Goal: Task Accomplishment & Management: Manage account settings

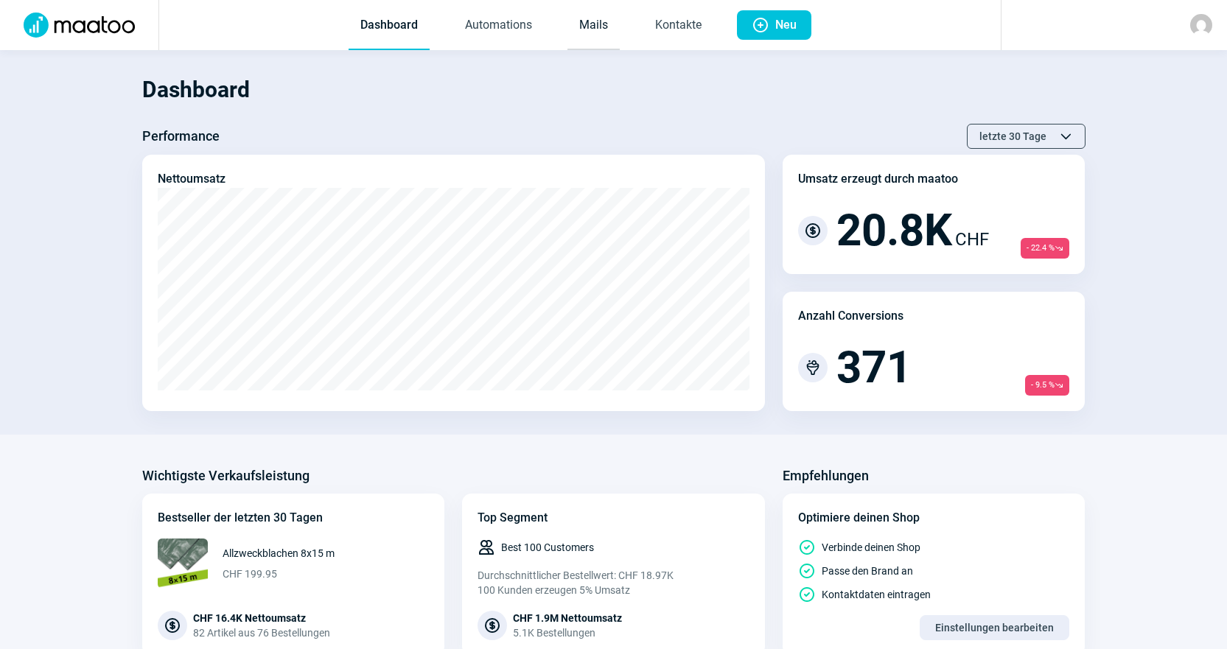
click at [570, 24] on link "Mails" at bounding box center [593, 25] width 52 height 49
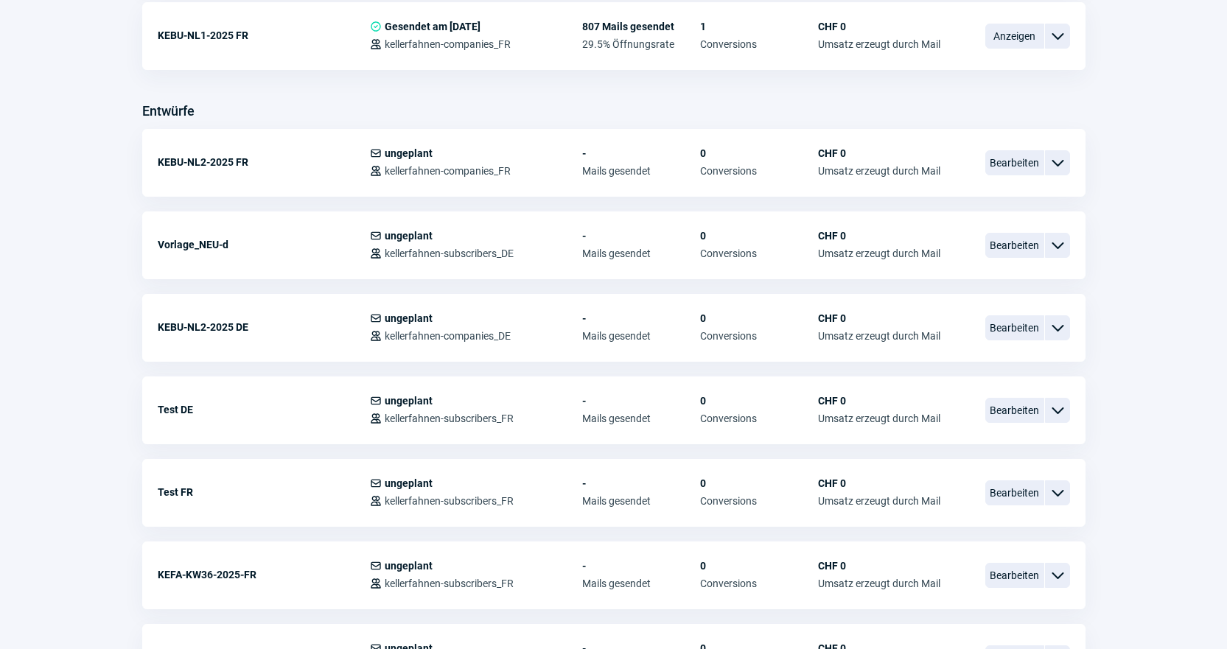
scroll to position [516, 0]
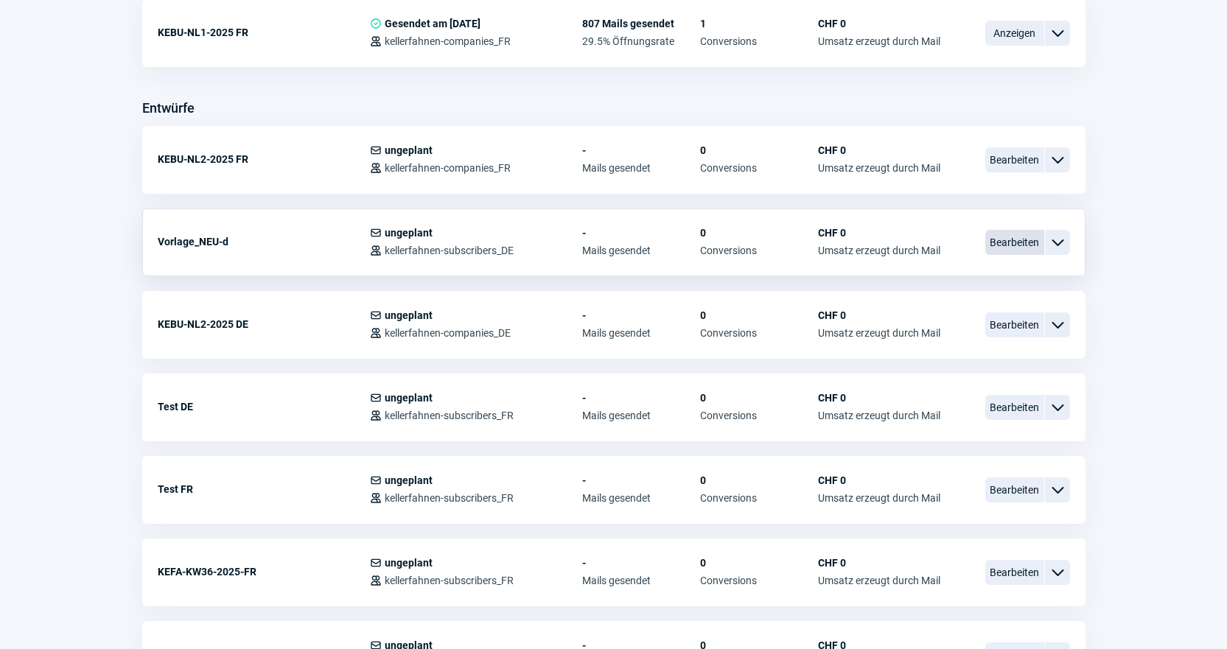
click at [1014, 249] on span "Bearbeiten" at bounding box center [1014, 242] width 59 height 25
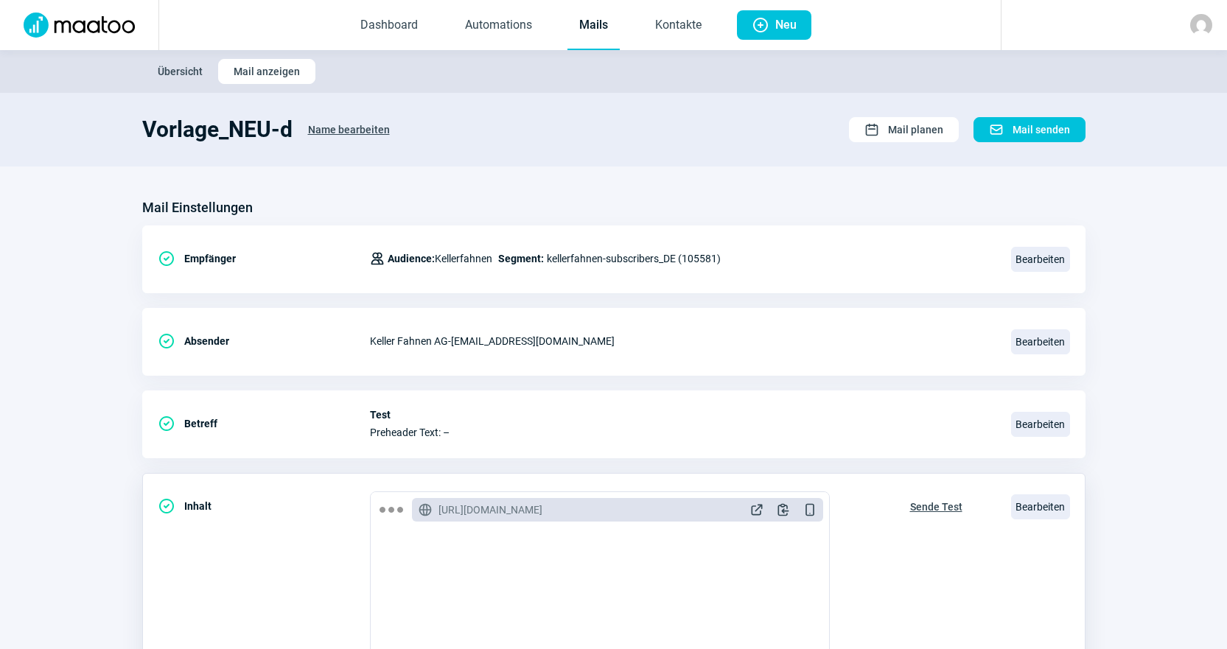
click at [958, 516] on span "Sende Test" at bounding box center [936, 507] width 52 height 24
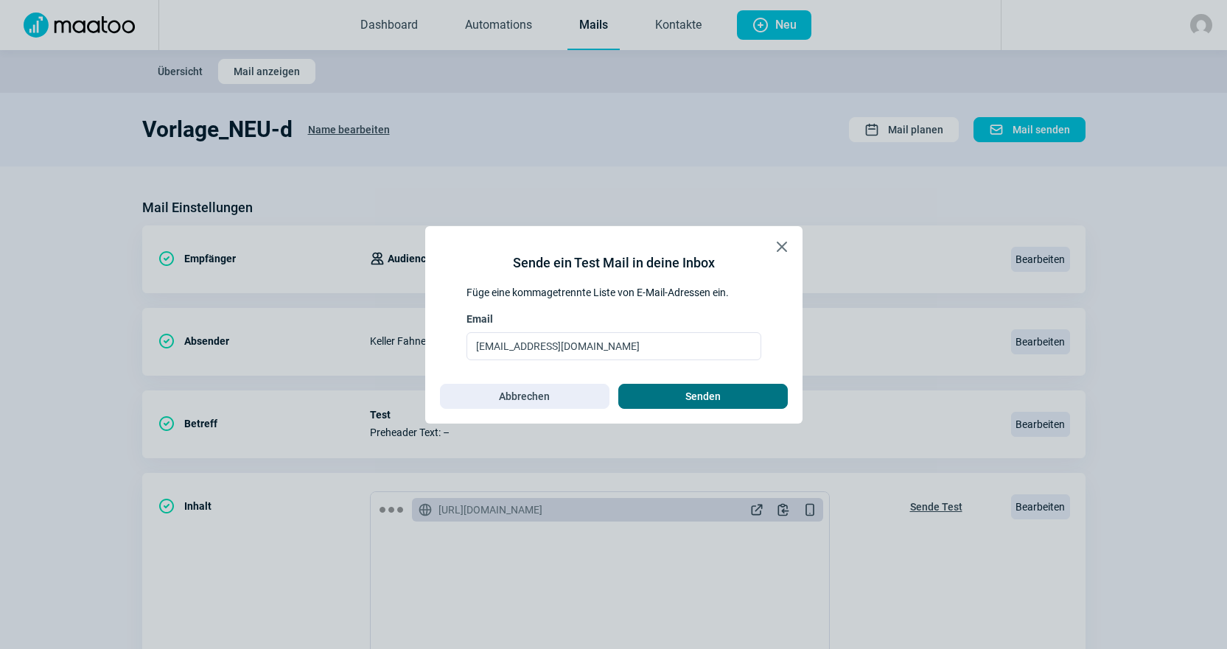
click at [730, 393] on span "Senden" at bounding box center [703, 397] width 139 height 24
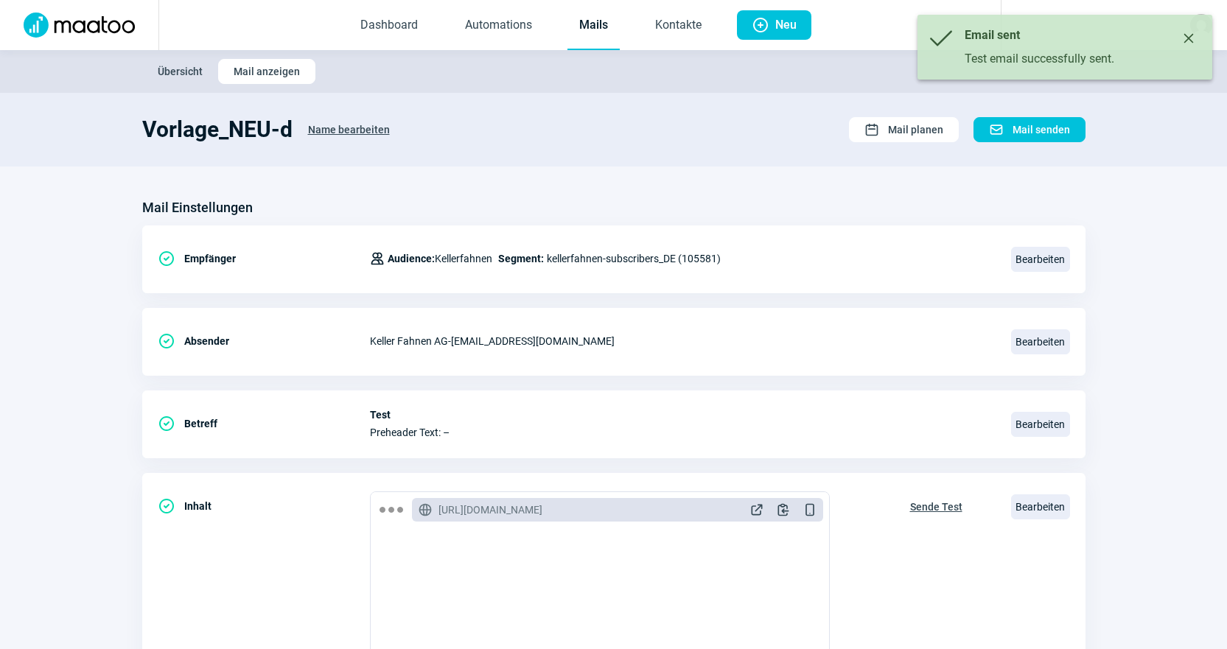
click at [605, 15] on link "Mails" at bounding box center [593, 25] width 52 height 49
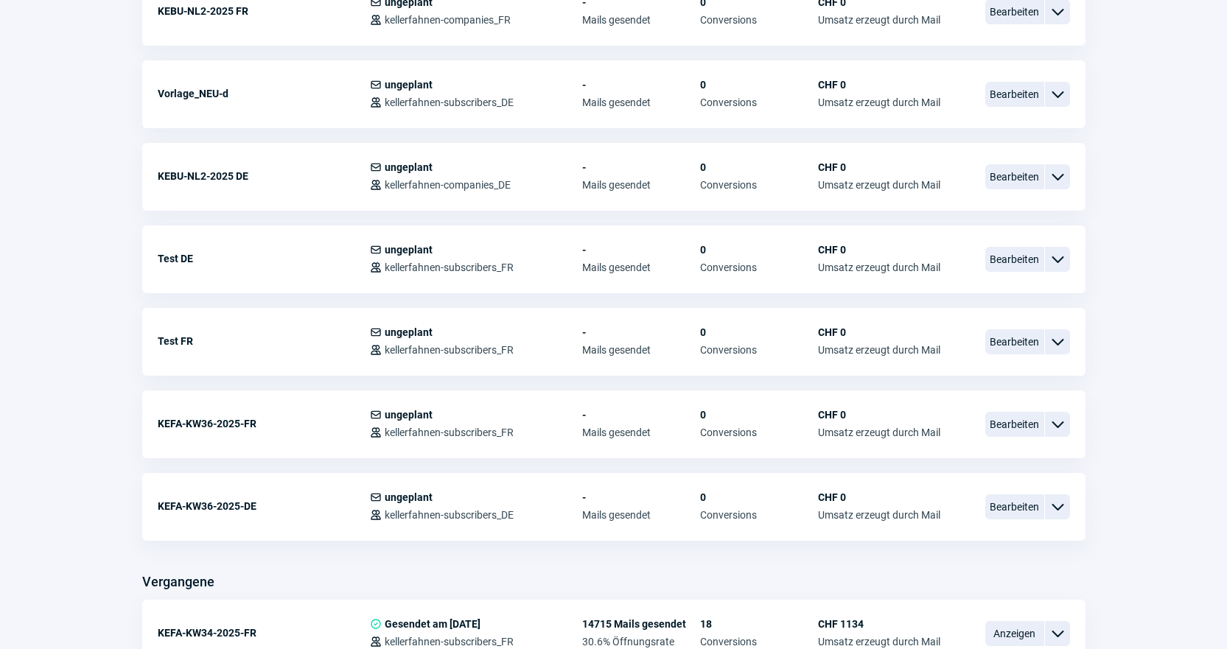
scroll to position [737, 0]
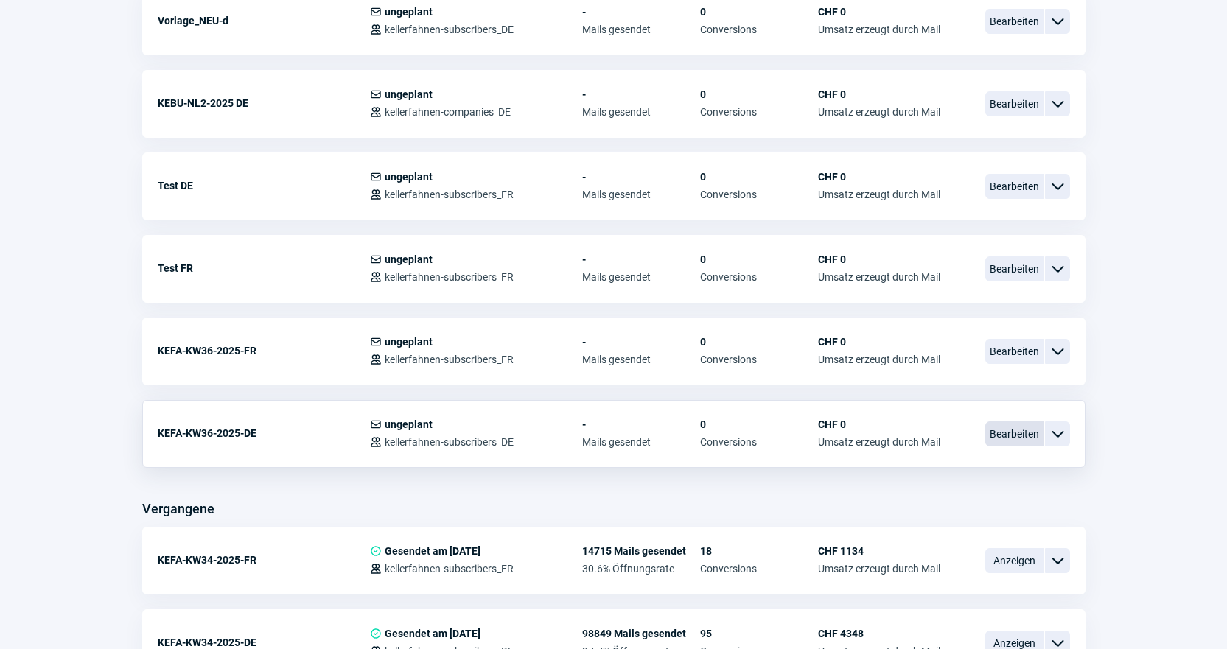
click at [996, 446] on span "Bearbeiten" at bounding box center [1014, 433] width 59 height 25
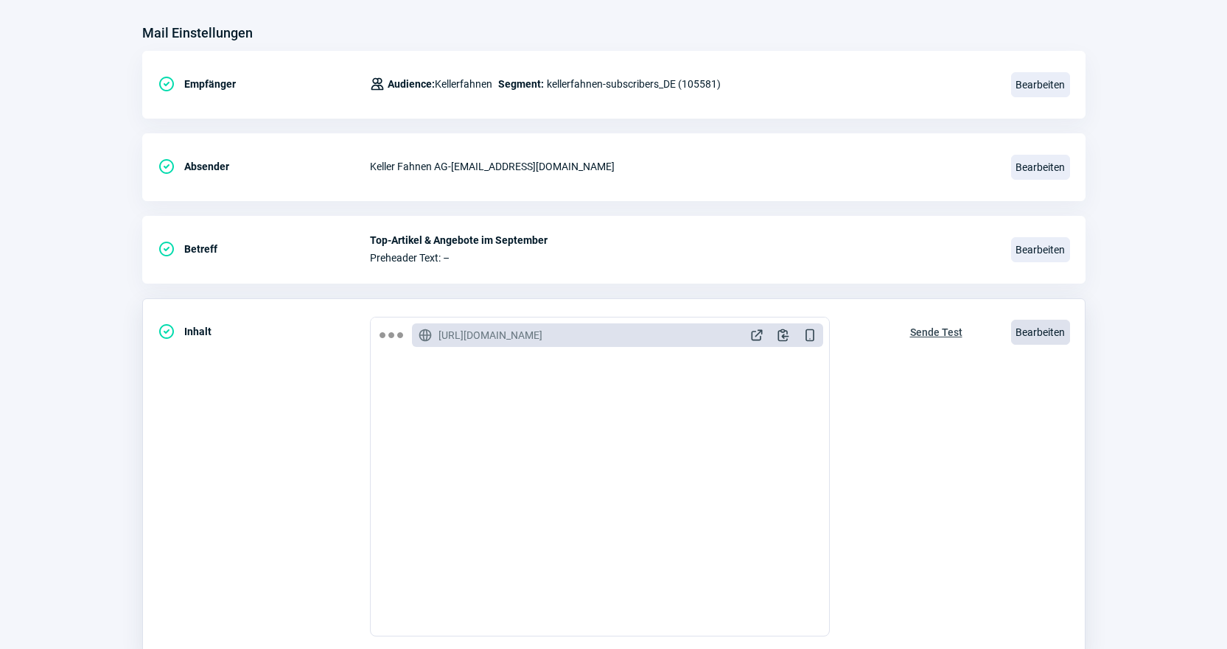
click at [1018, 357] on div "CheckCircle icon Inhalt GlobeAlt icon [URL][DOMAIN_NAME] ExternalLink icon Clip…" at bounding box center [613, 476] width 943 height 357
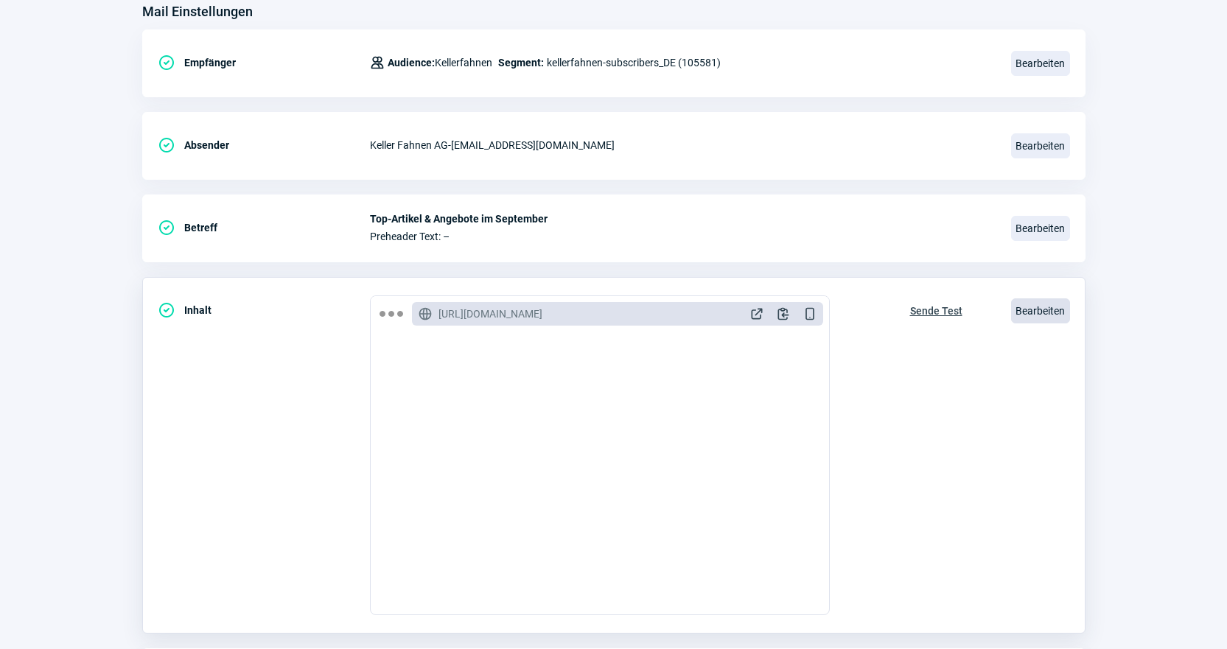
scroll to position [221, 0]
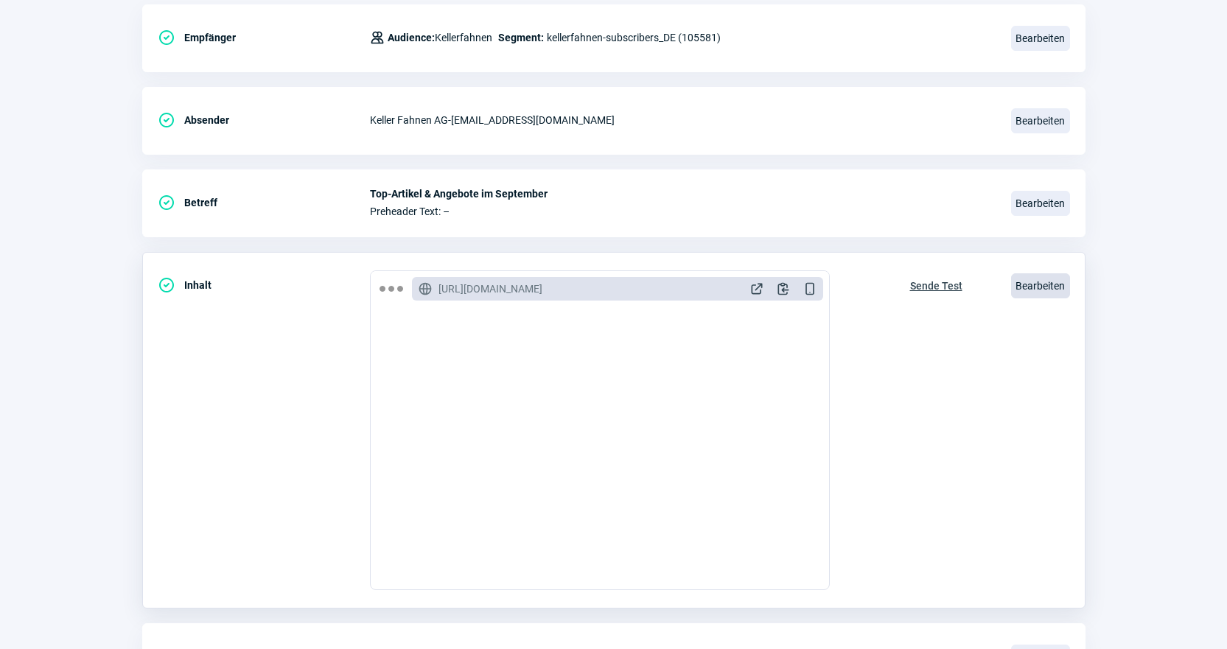
click at [1043, 295] on span "Bearbeiten" at bounding box center [1040, 285] width 59 height 25
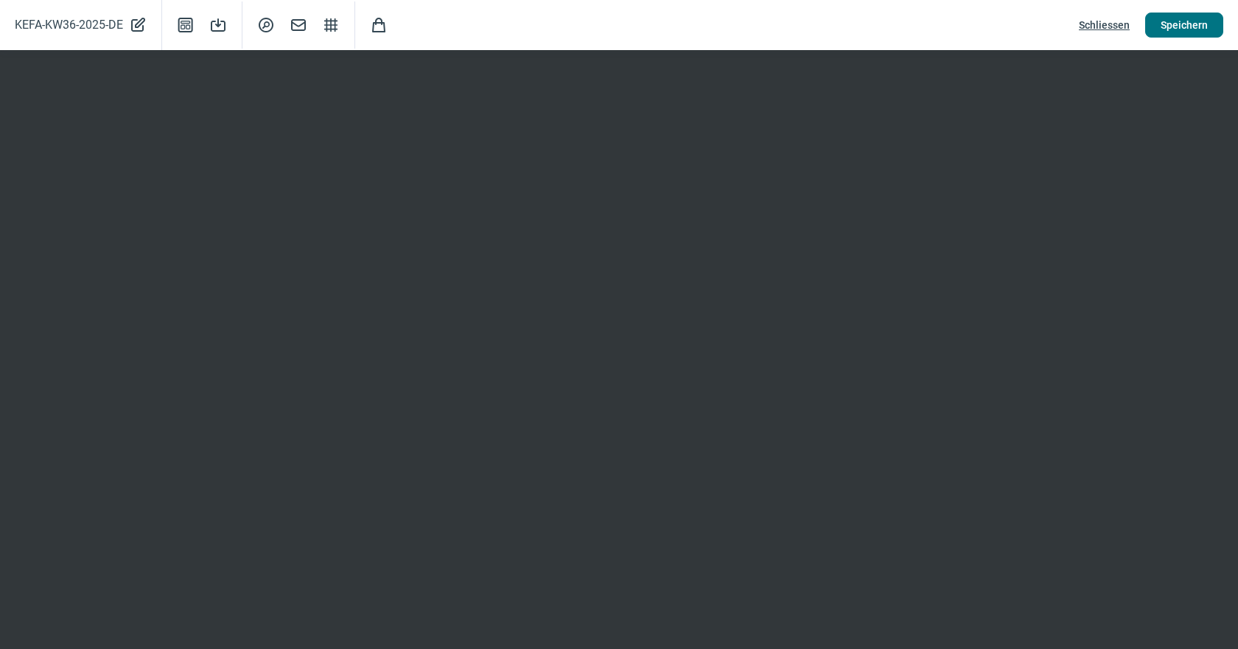
click at [1211, 21] on button "Speichern" at bounding box center [1184, 25] width 78 height 25
click at [1191, 27] on span "Speichern" at bounding box center [1183, 25] width 47 height 24
click at [1112, 21] on span "Schliessen" at bounding box center [1104, 25] width 51 height 24
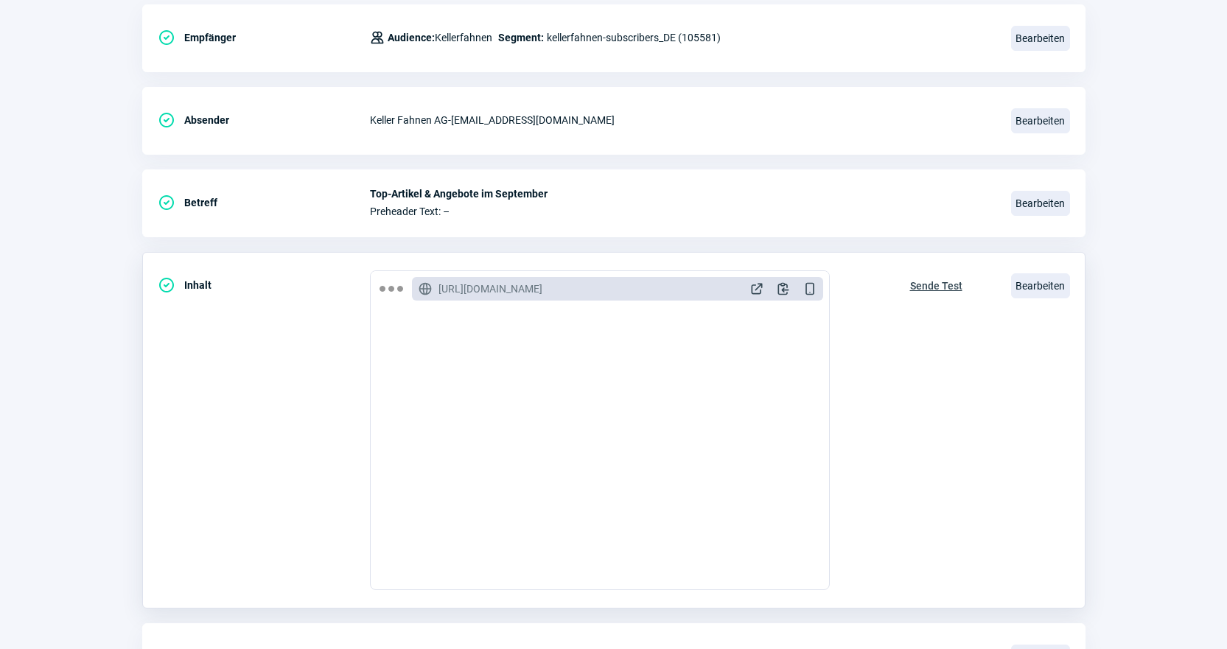
click at [953, 273] on button "Sende Test" at bounding box center [935, 284] width 83 height 28
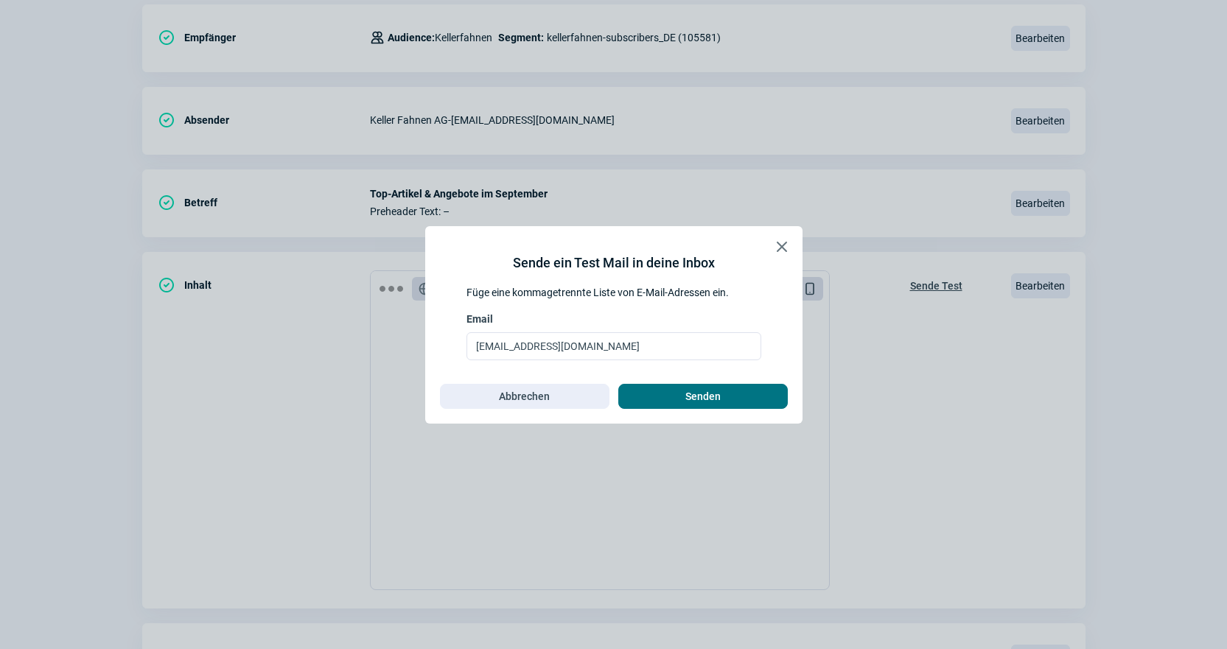
click at [737, 385] on span "Senden" at bounding box center [703, 397] width 139 height 24
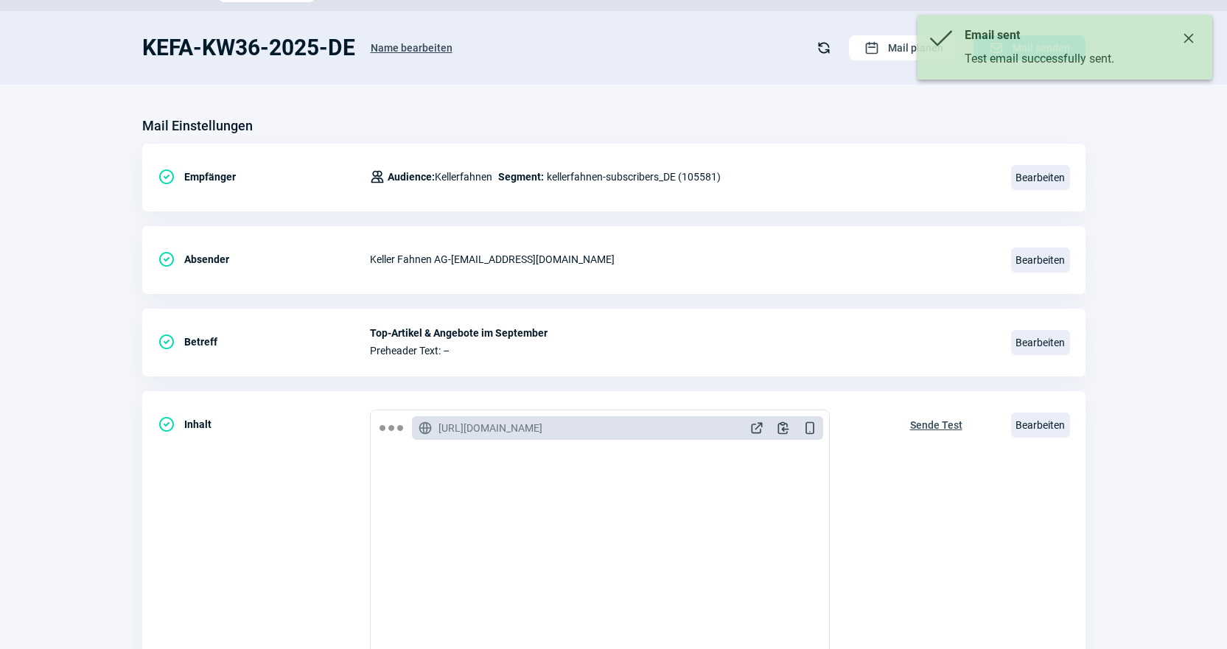
scroll to position [0, 0]
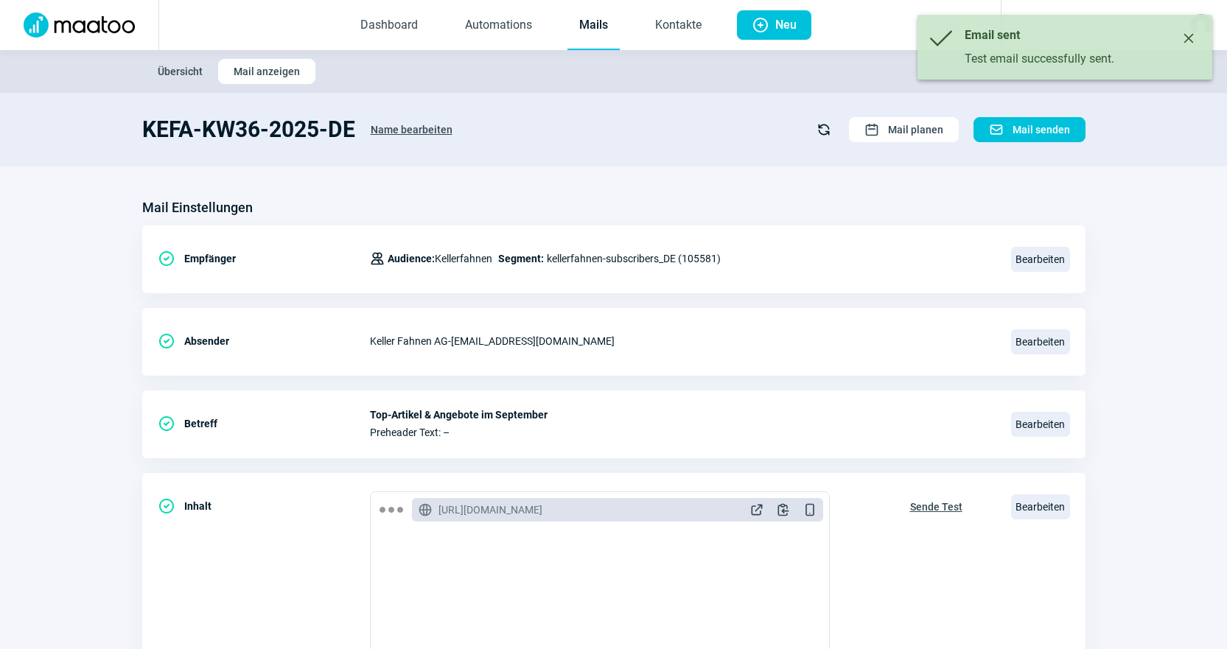
click at [586, 21] on link "Mails" at bounding box center [593, 25] width 52 height 49
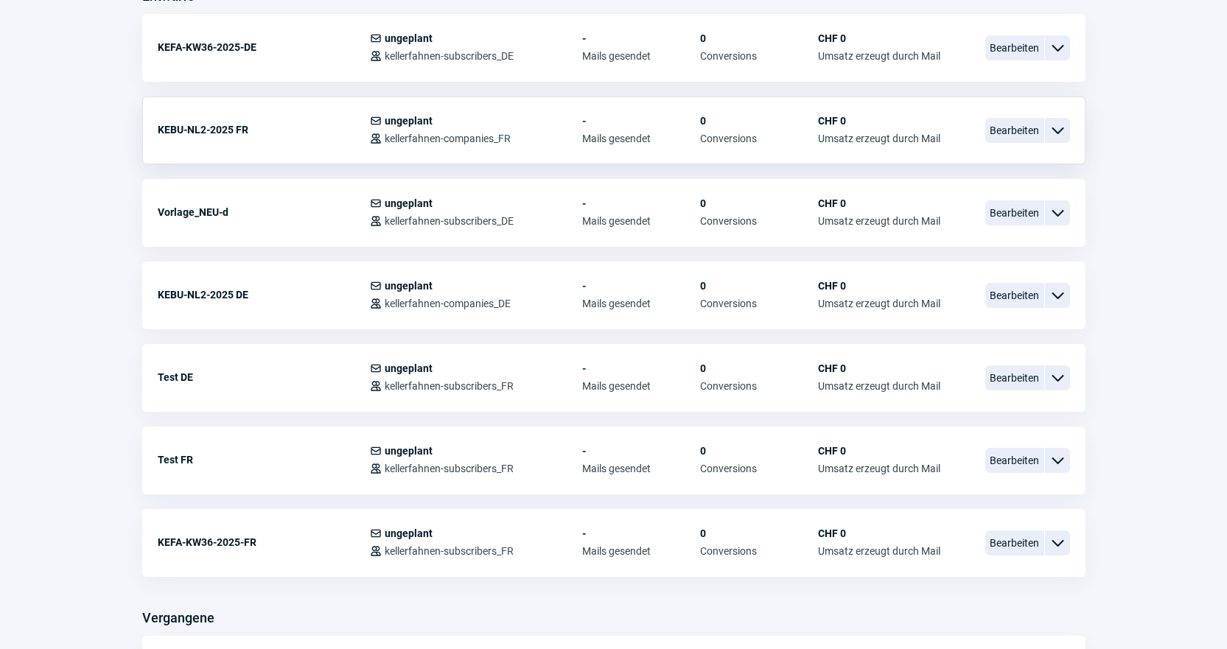
scroll to position [737, 0]
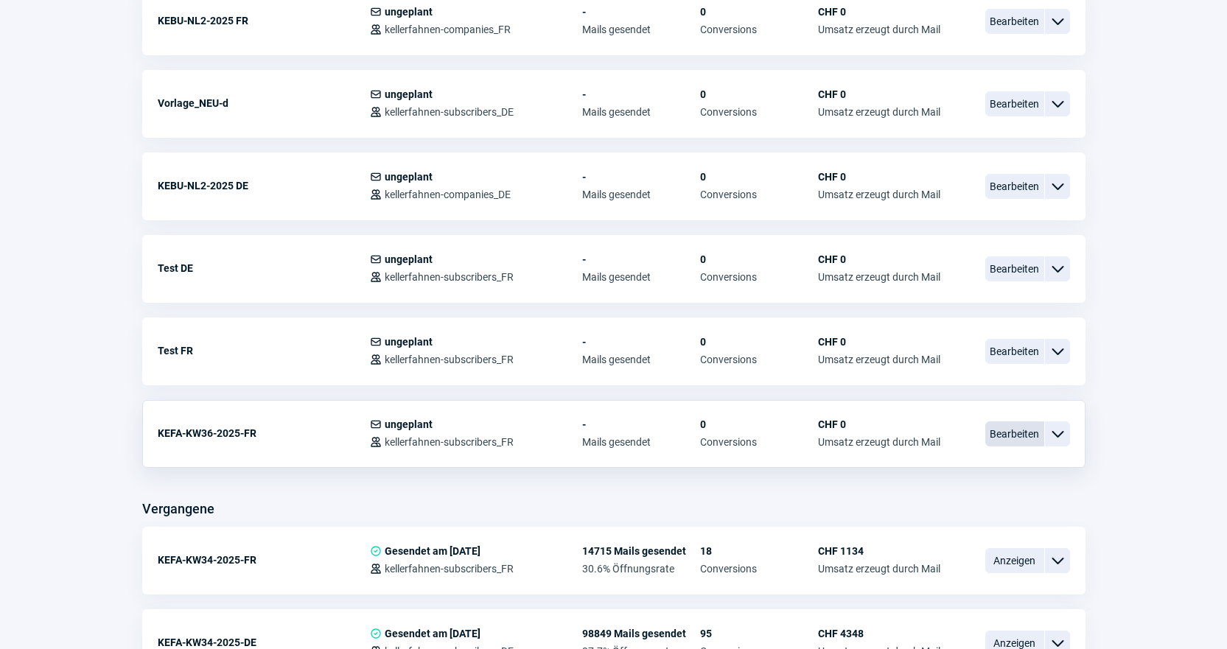
click at [1012, 437] on span "Bearbeiten" at bounding box center [1014, 433] width 59 height 25
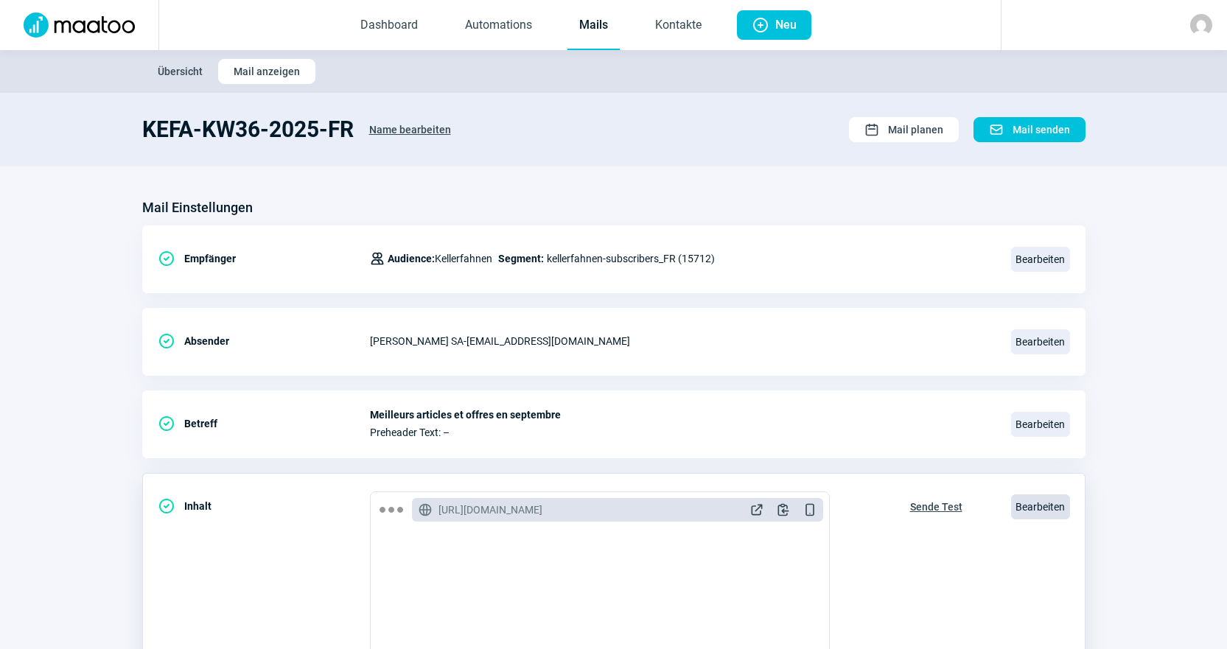
click at [1031, 507] on span "Bearbeiten" at bounding box center [1040, 506] width 59 height 25
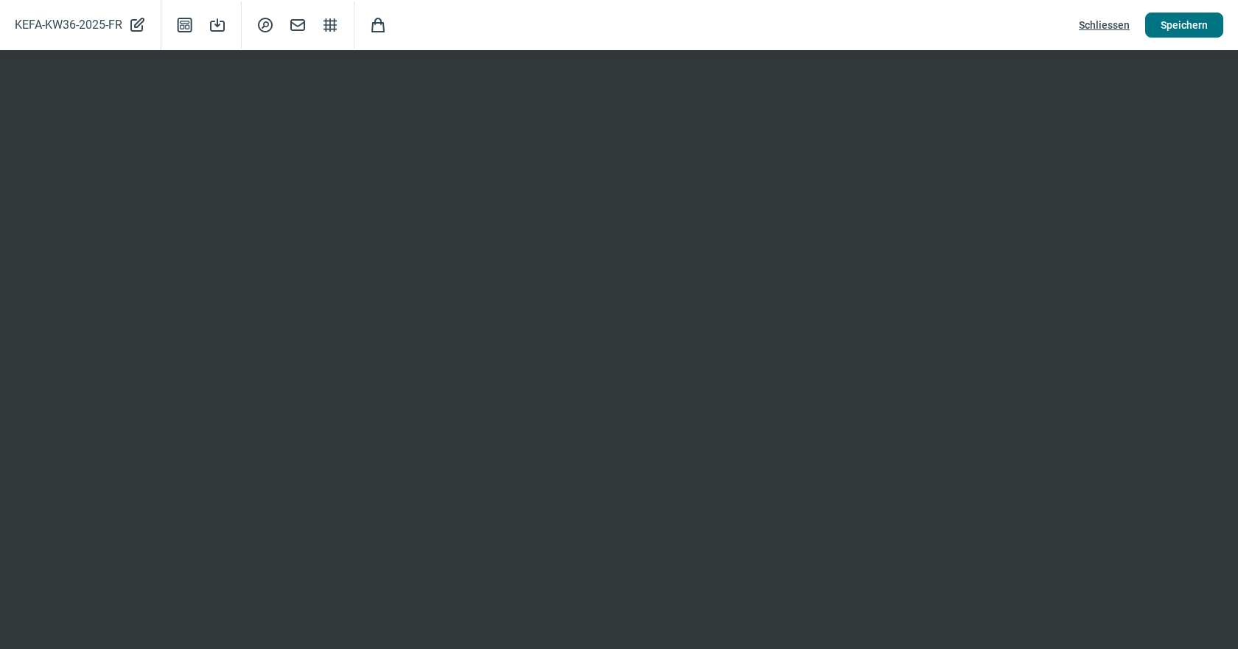
click at [1163, 15] on span "Speichern" at bounding box center [1183, 25] width 47 height 24
click at [1115, 24] on span "Schliessen" at bounding box center [1104, 25] width 51 height 24
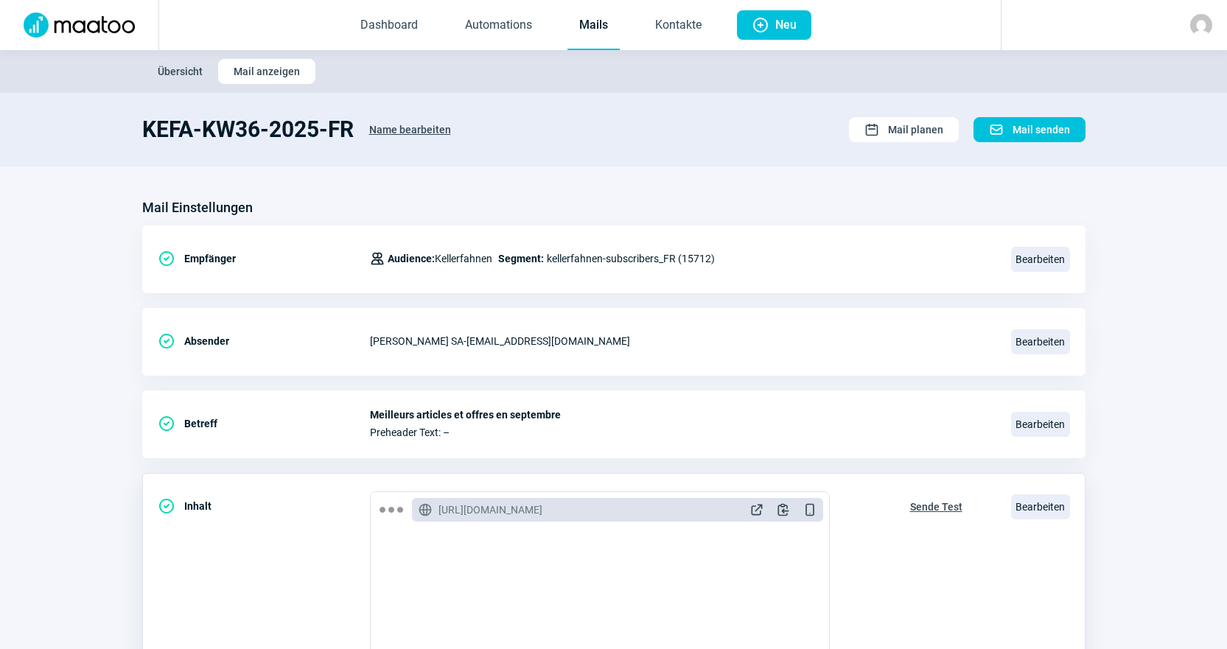
click at [953, 508] on span "Sende Test" at bounding box center [936, 507] width 52 height 24
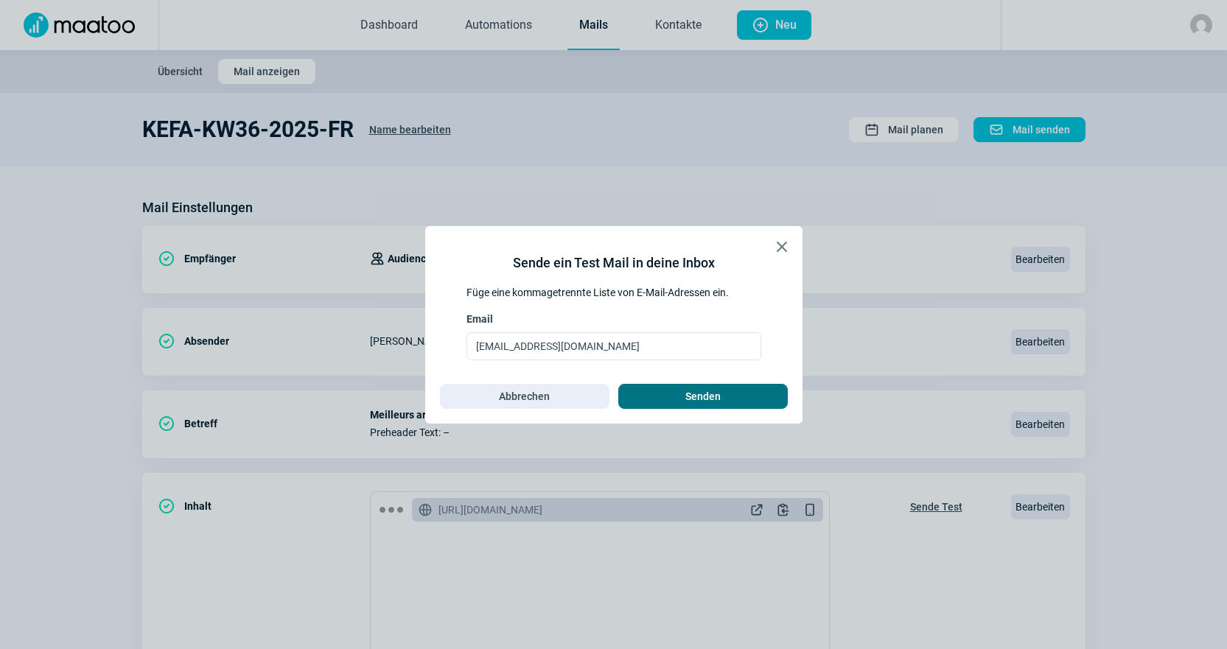
click at [744, 389] on span "Senden" at bounding box center [703, 397] width 139 height 24
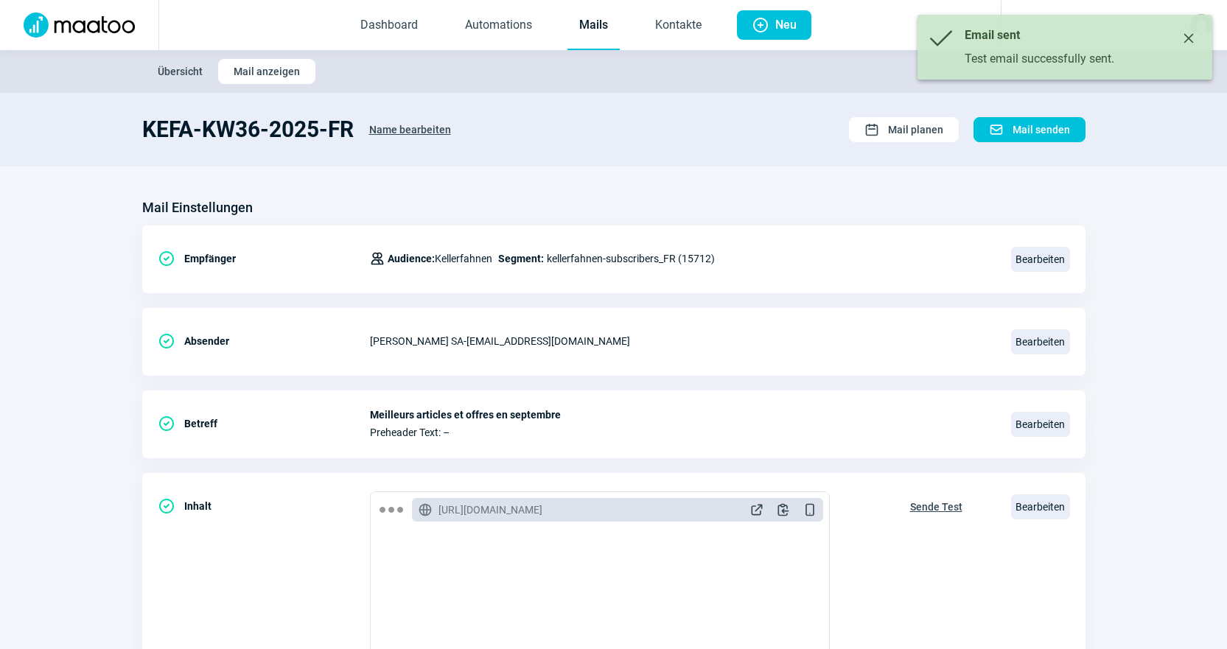
click at [580, 27] on link "Mails" at bounding box center [593, 25] width 52 height 49
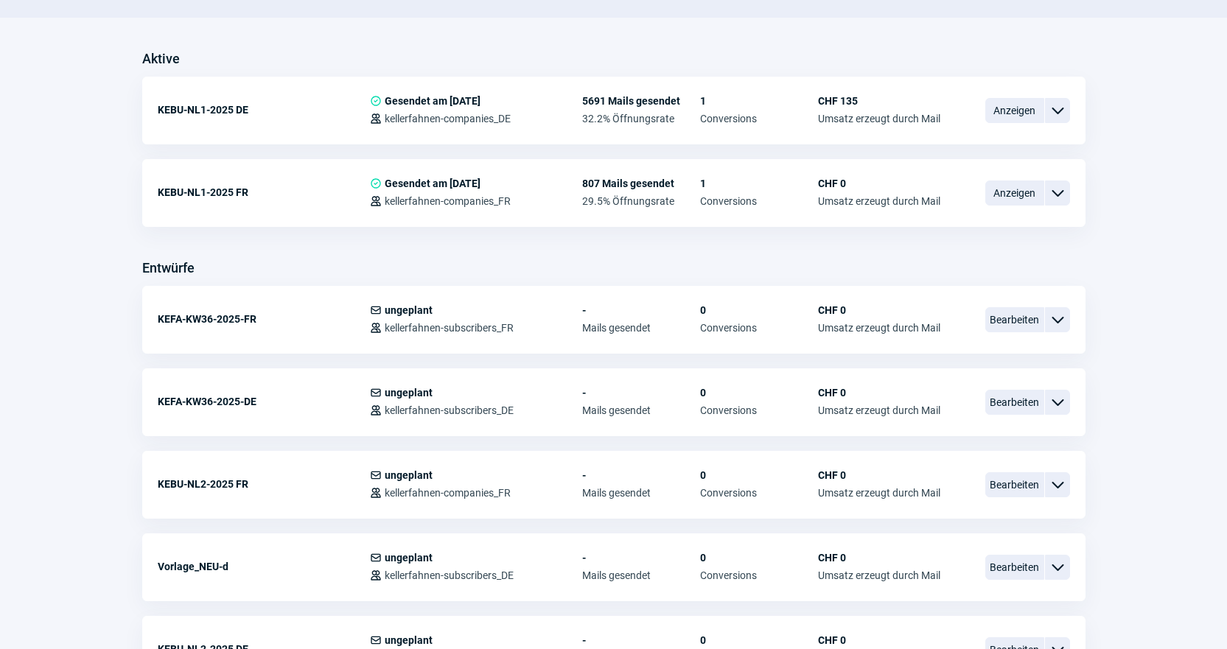
scroll to position [368, 0]
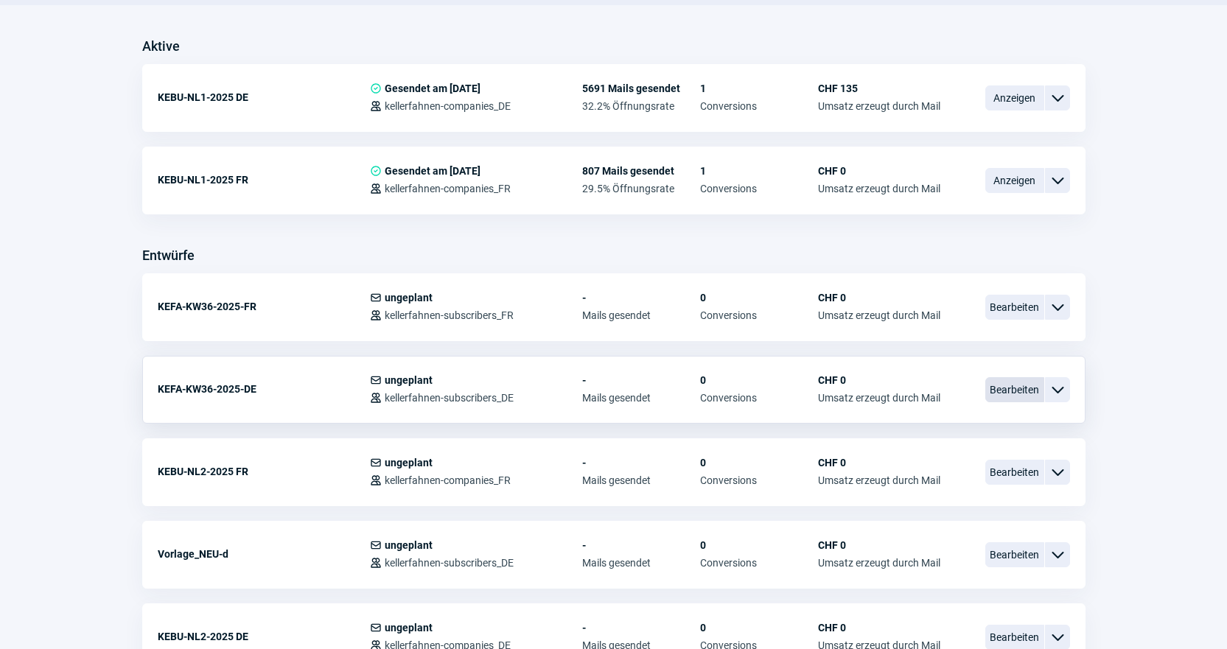
click at [998, 394] on span "Bearbeiten" at bounding box center [1014, 389] width 59 height 25
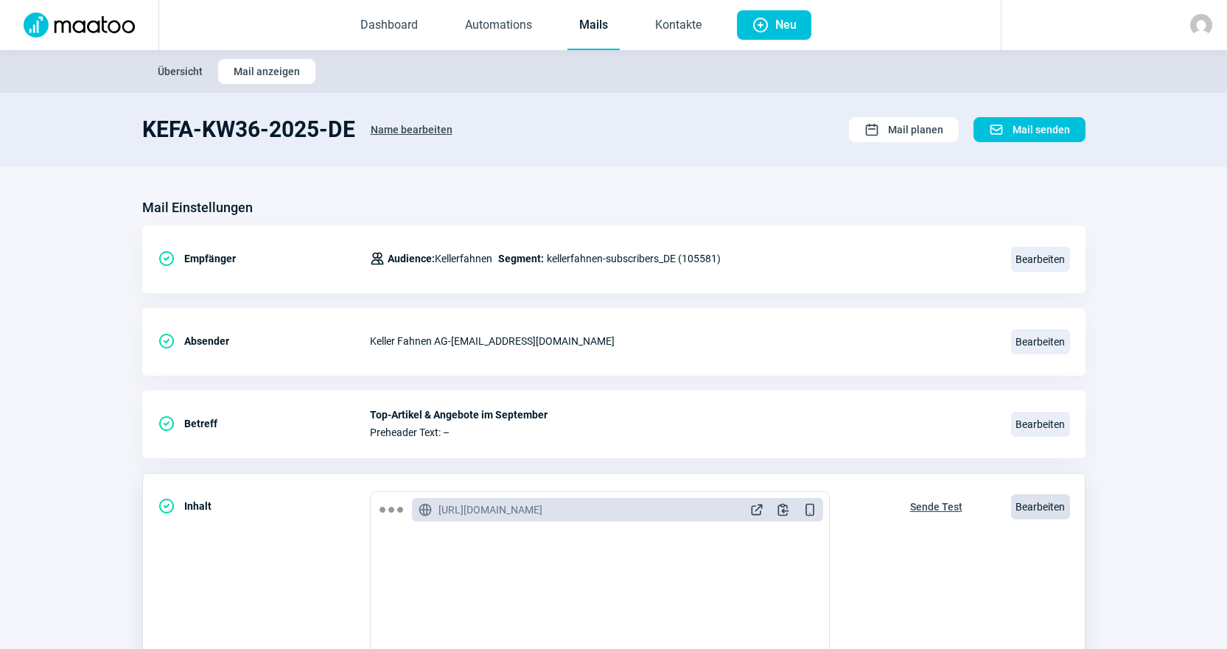
click at [1031, 497] on span "Bearbeiten" at bounding box center [1040, 506] width 59 height 25
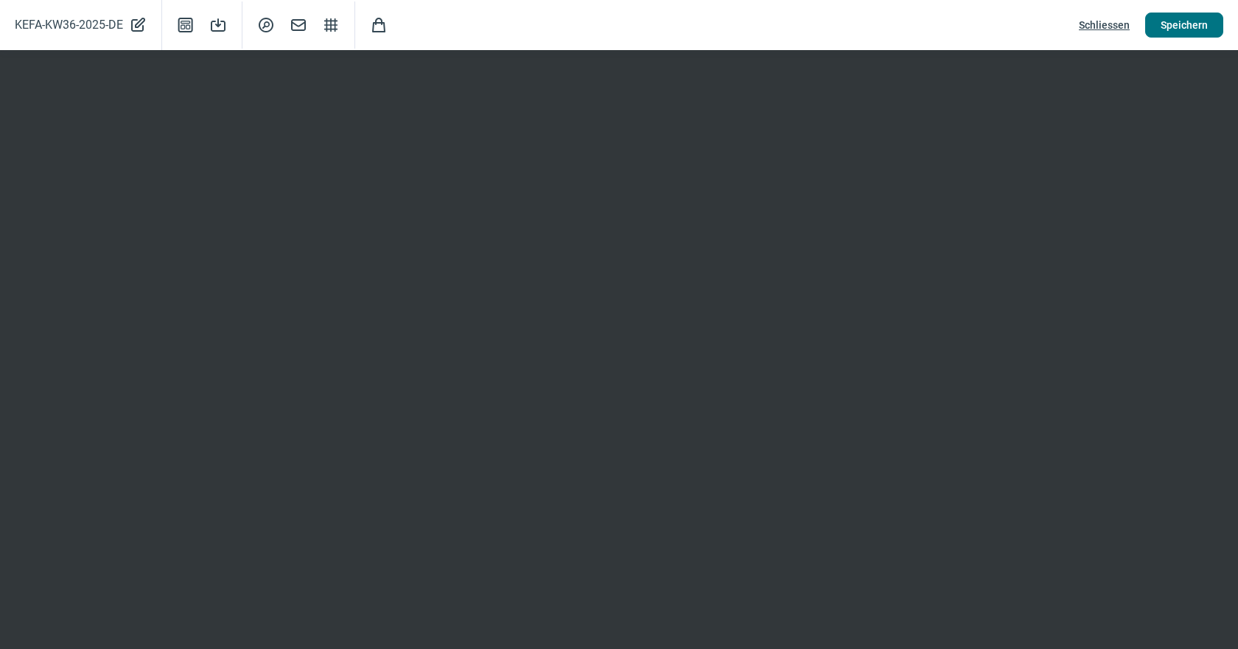
click at [1185, 19] on span "Speichern" at bounding box center [1183, 25] width 47 height 24
click at [1197, 33] on span "Speichern" at bounding box center [1183, 25] width 47 height 24
click at [1165, 27] on span "Speichern" at bounding box center [1183, 25] width 47 height 24
drag, startPoint x: 1112, startPoint y: 25, endPoint x: 1098, endPoint y: 37, distance: 18.3
click at [1112, 25] on span "Schliessen" at bounding box center [1104, 25] width 51 height 24
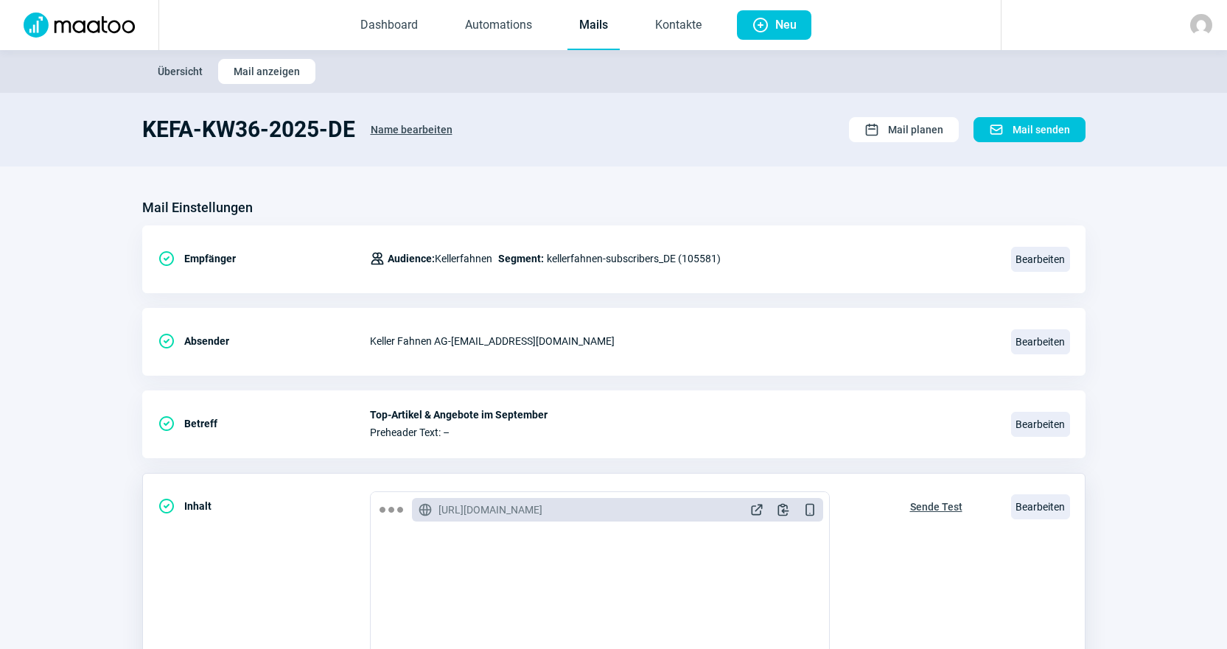
click at [928, 506] on span "Sende Test" at bounding box center [936, 507] width 52 height 24
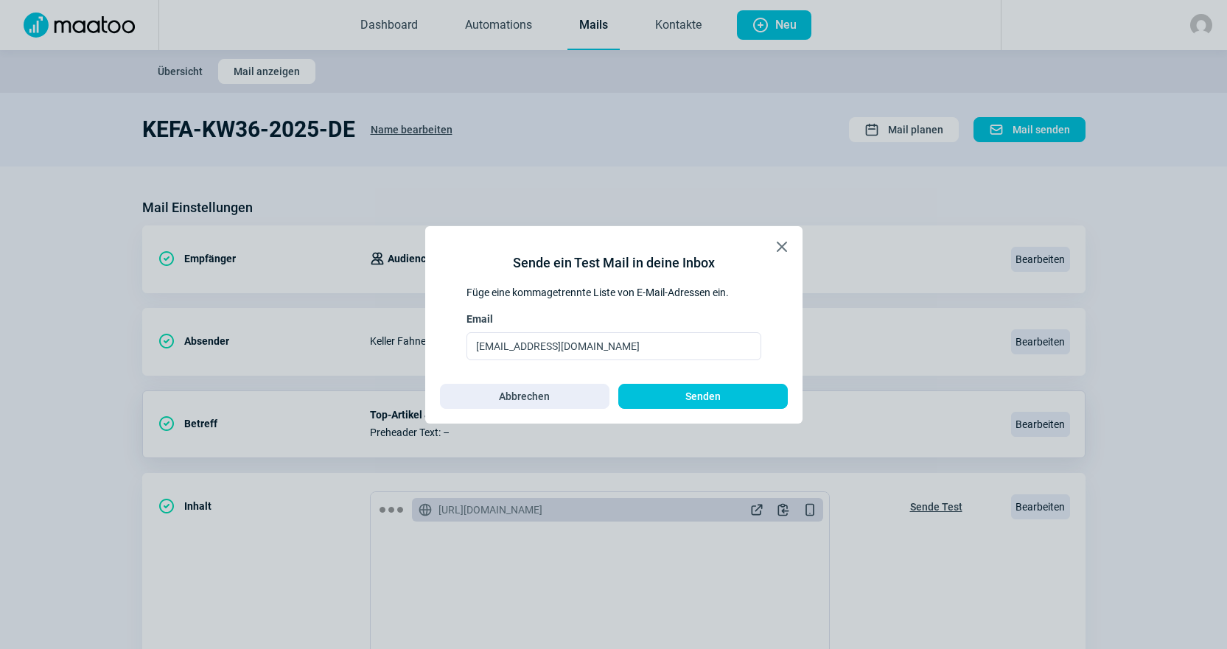
click at [767, 402] on span "Senden" at bounding box center [703, 397] width 139 height 24
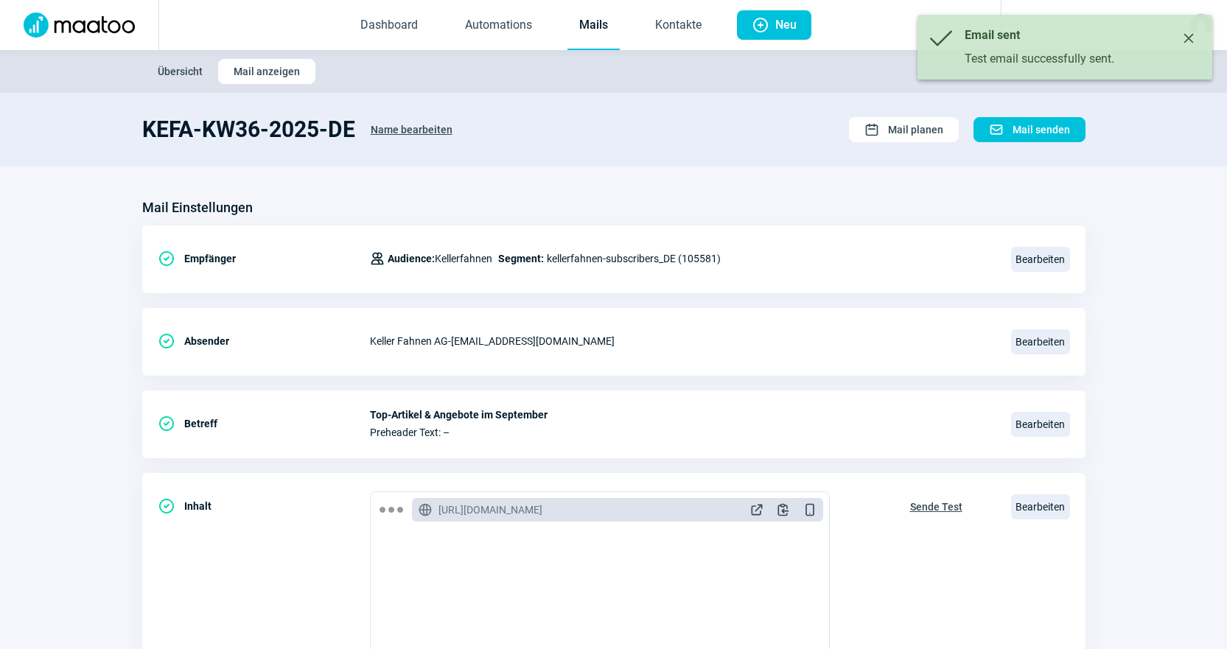
click at [609, 16] on link "Mails" at bounding box center [593, 25] width 52 height 49
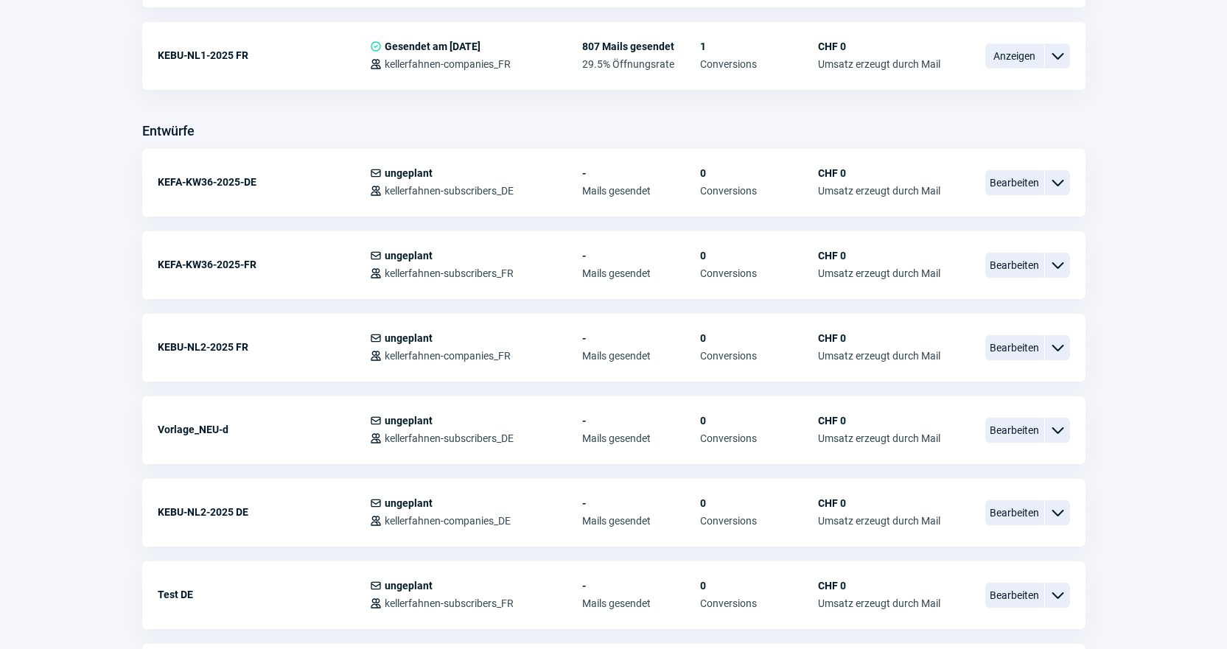
scroll to position [516, 0]
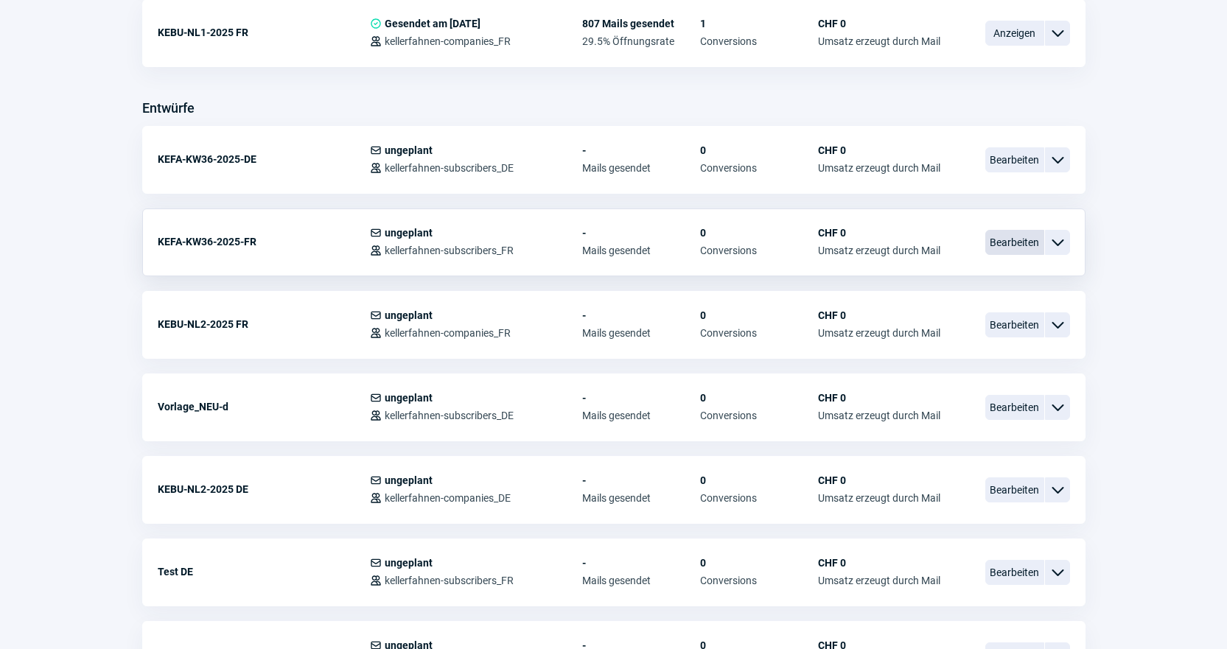
click at [1010, 242] on span "Bearbeiten" at bounding box center [1014, 242] width 59 height 25
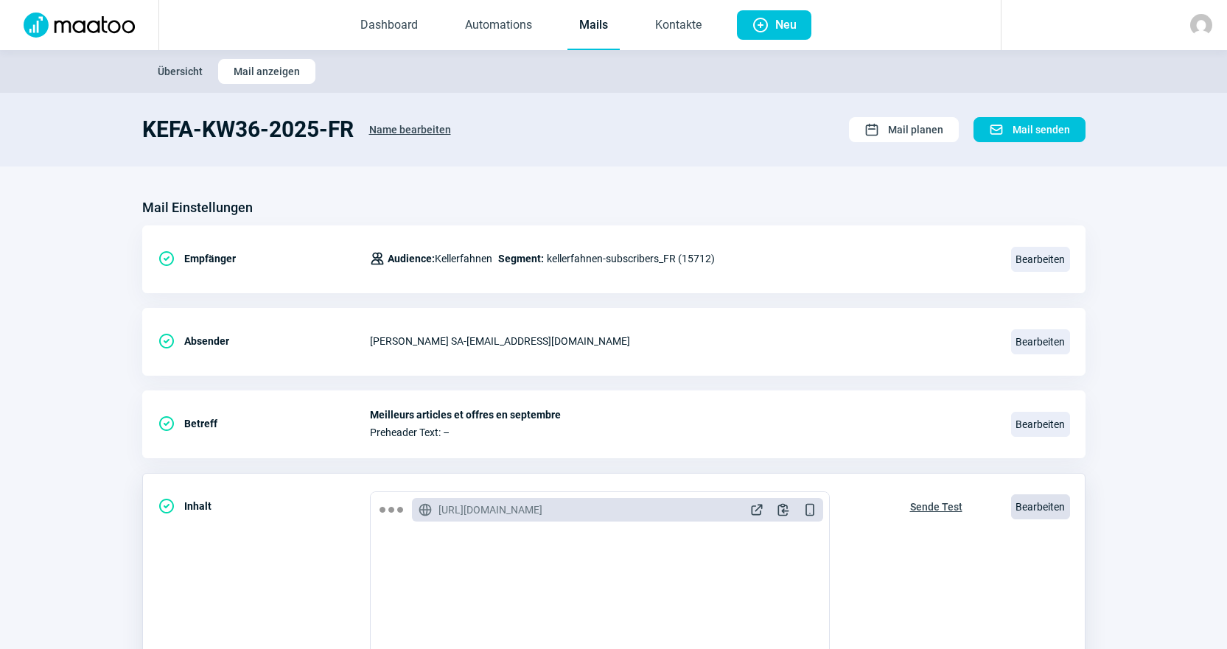
click at [1039, 510] on span "Bearbeiten" at bounding box center [1040, 506] width 59 height 25
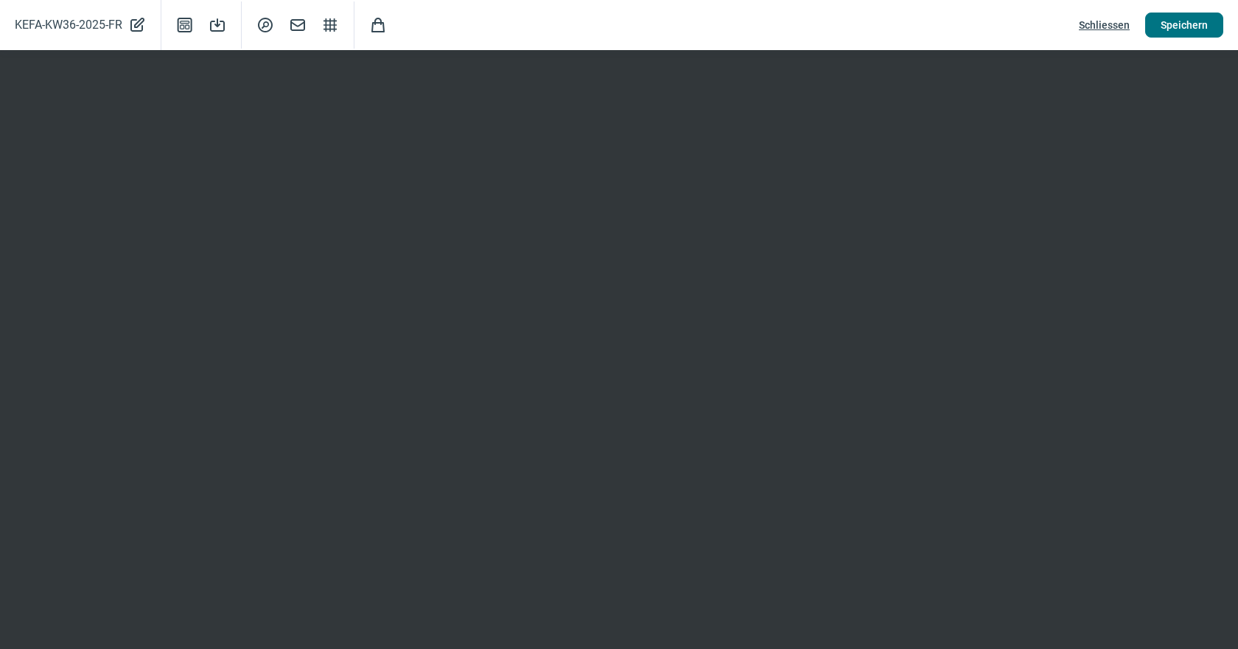
click at [1163, 28] on span "Speichern" at bounding box center [1183, 25] width 47 height 24
click at [1099, 15] on span "Schliessen" at bounding box center [1104, 25] width 51 height 24
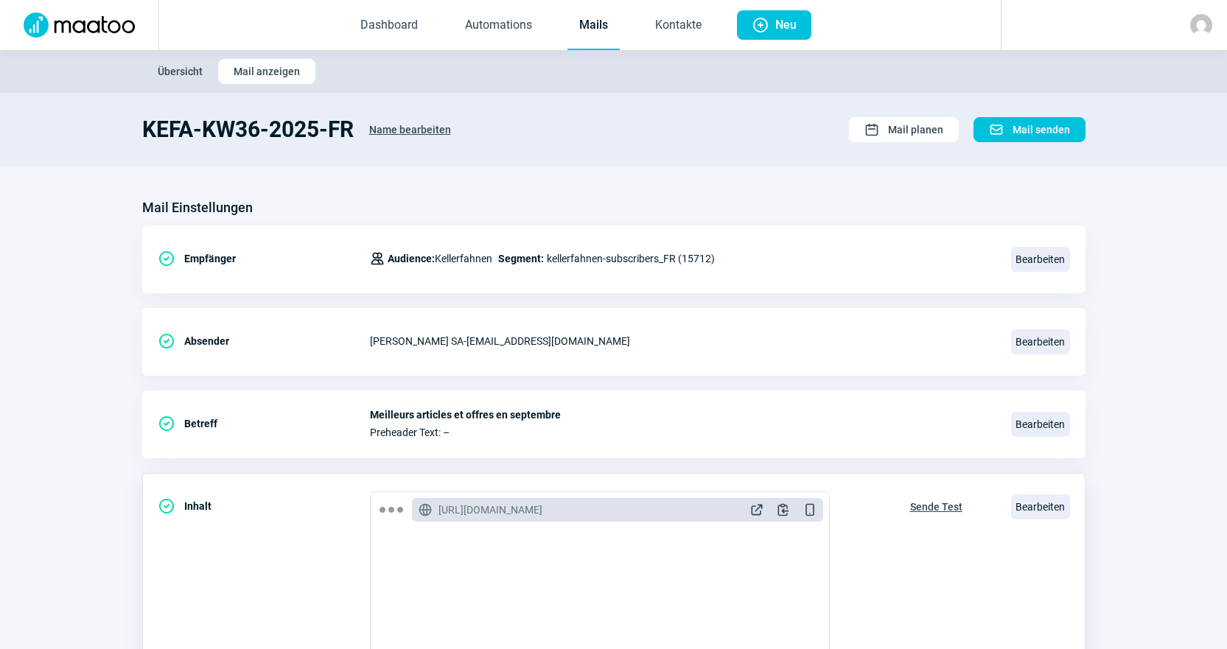
click at [936, 513] on span "Sende Test" at bounding box center [936, 507] width 52 height 24
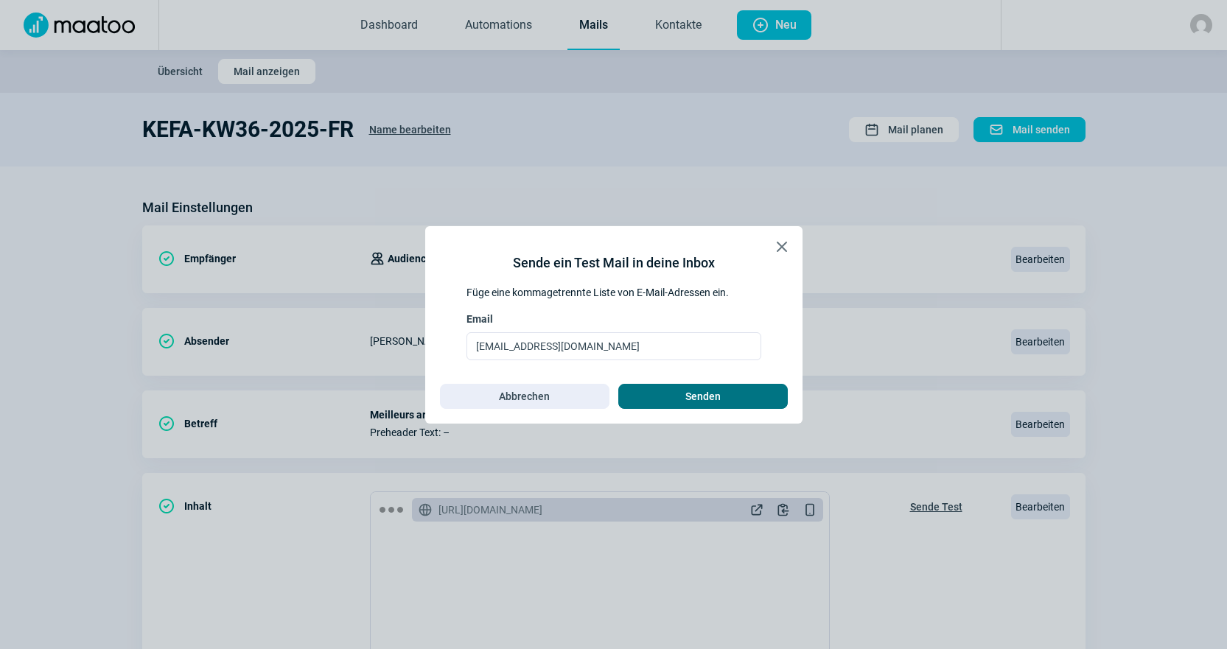
click at [773, 400] on button "Senden" at bounding box center [702, 396] width 169 height 25
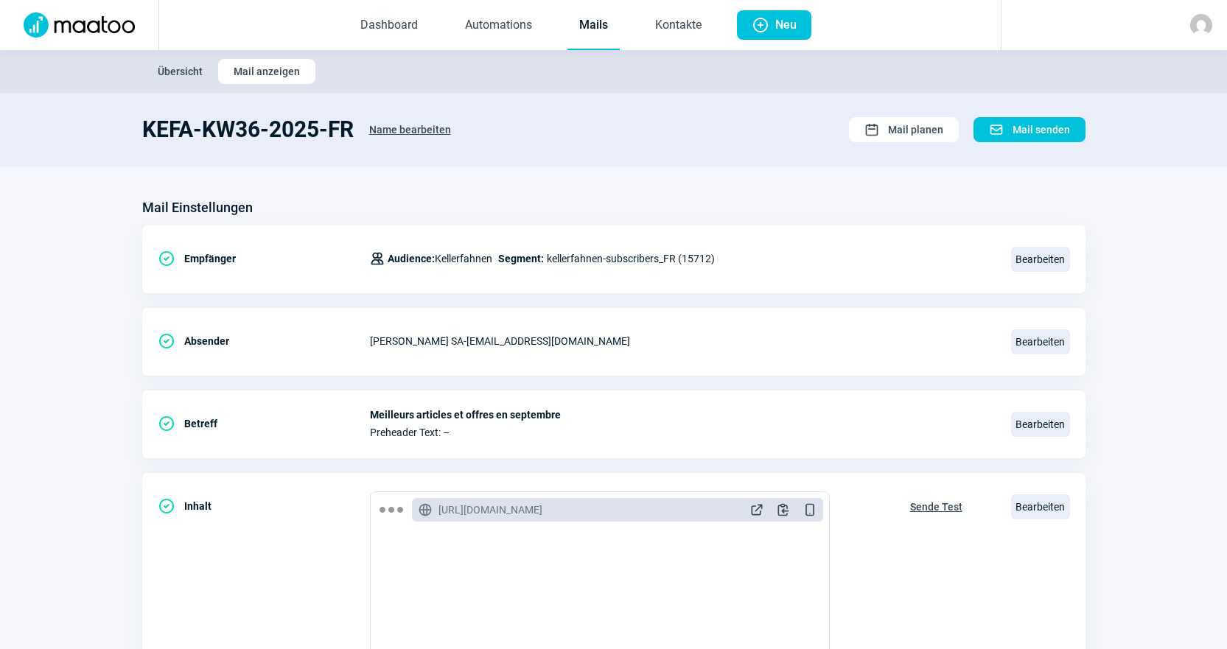
click at [594, 13] on link "Mails" at bounding box center [593, 25] width 52 height 49
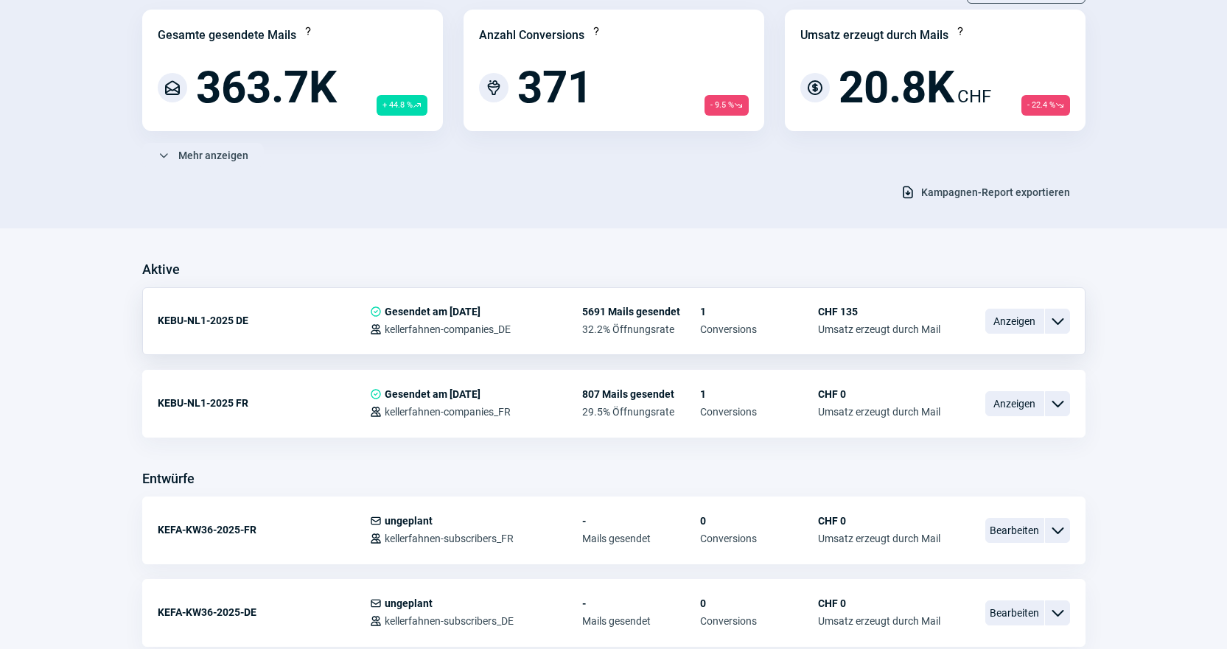
scroll to position [147, 0]
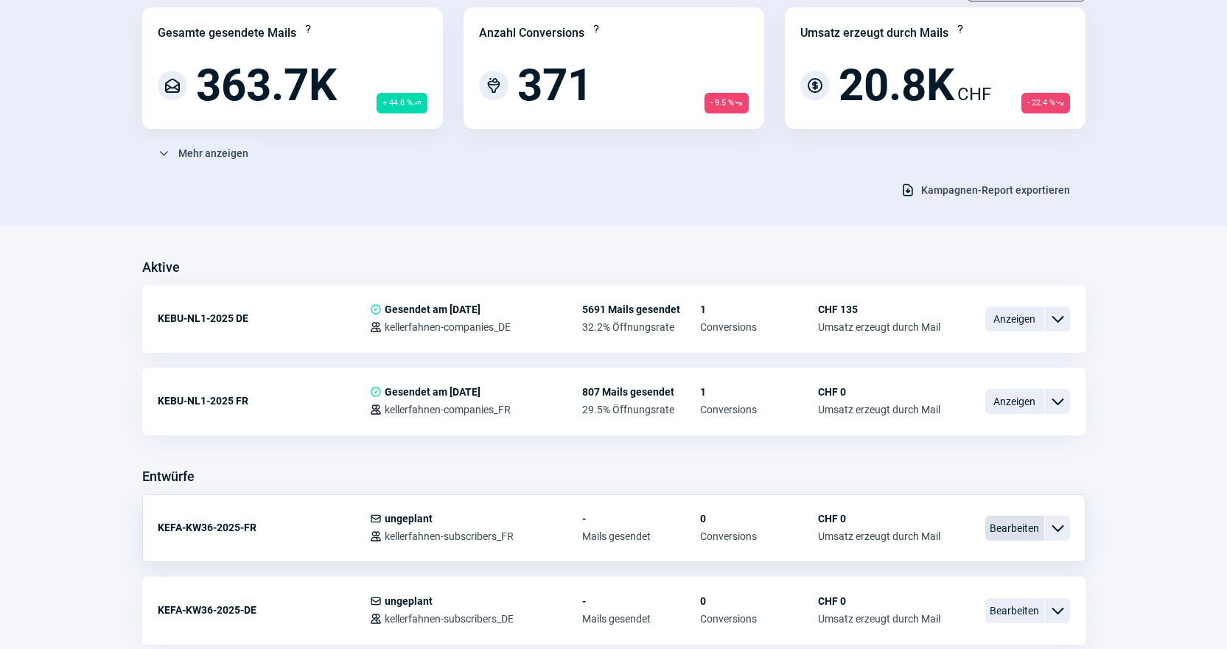
click at [1021, 520] on span "Bearbeiten" at bounding box center [1014, 528] width 59 height 25
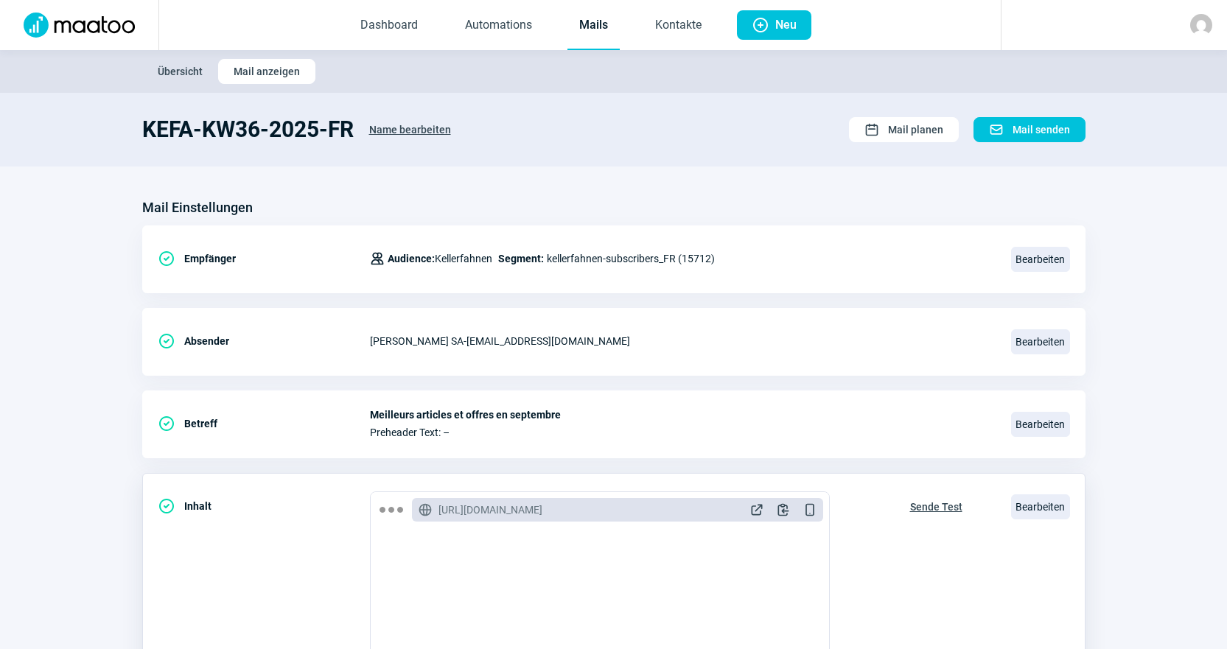
click at [935, 505] on span "Sende Test" at bounding box center [936, 507] width 52 height 24
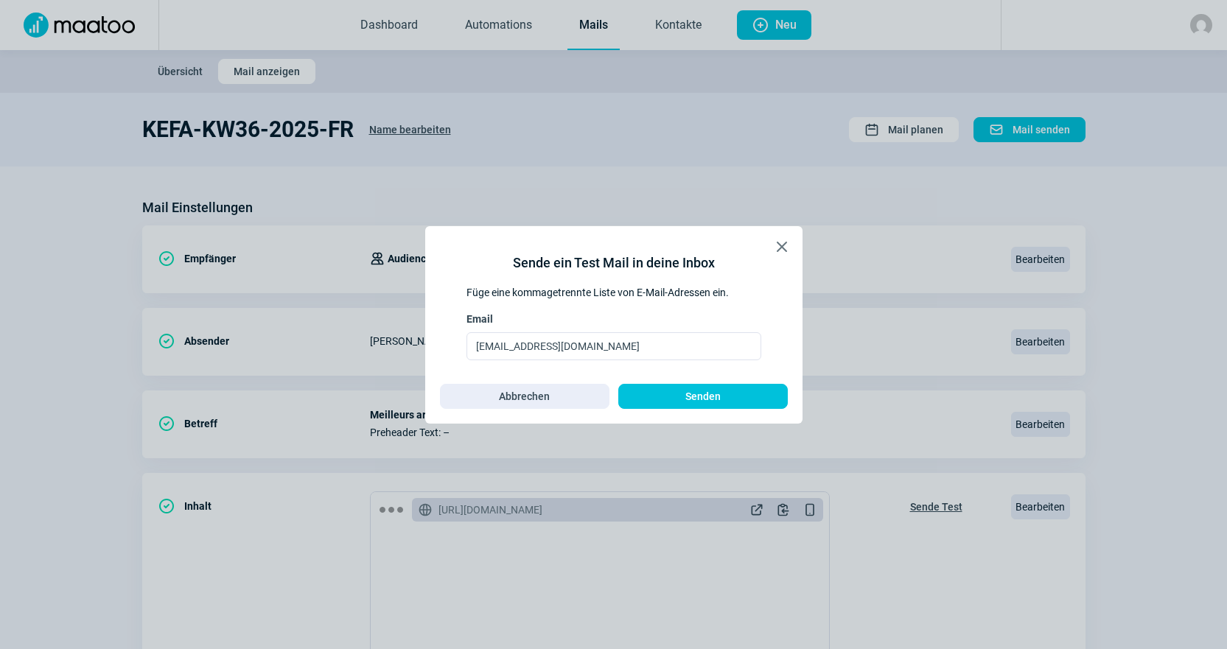
click at [718, 410] on div "X icon Sende ein Test Mail in deine Inbox Füge eine kommagetrennte Liste von E-…" at bounding box center [613, 324] width 377 height 197
click at [716, 399] on span "Senden" at bounding box center [702, 397] width 35 height 24
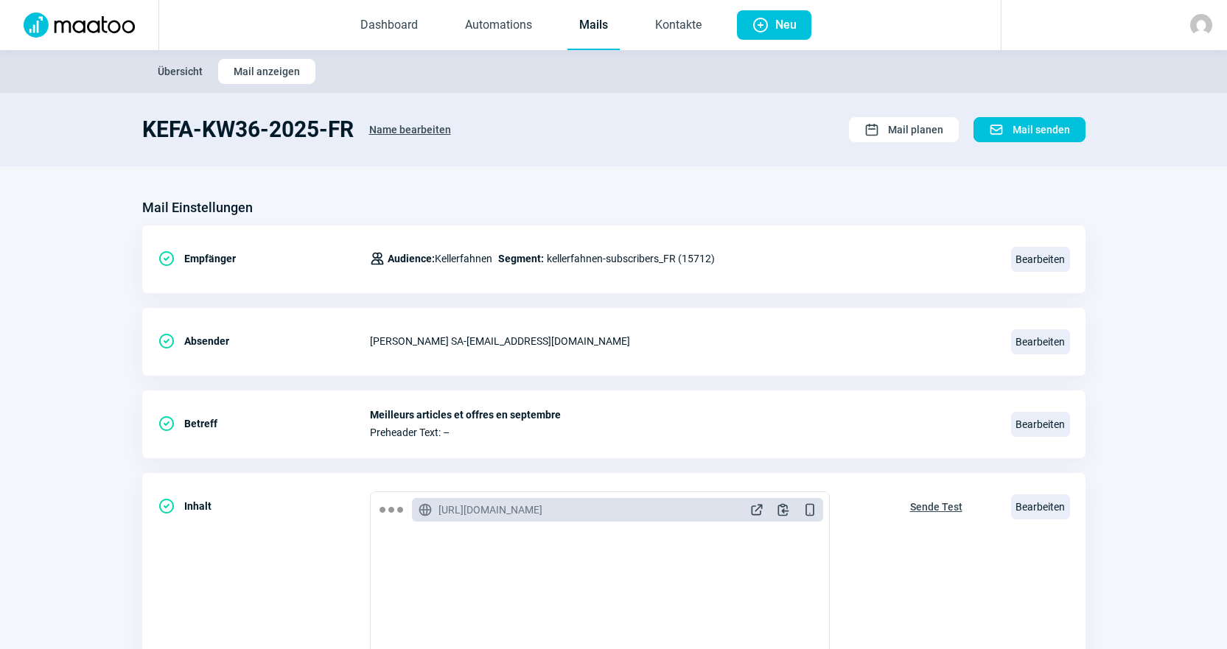
click at [591, 41] on link "Mails" at bounding box center [593, 25] width 52 height 49
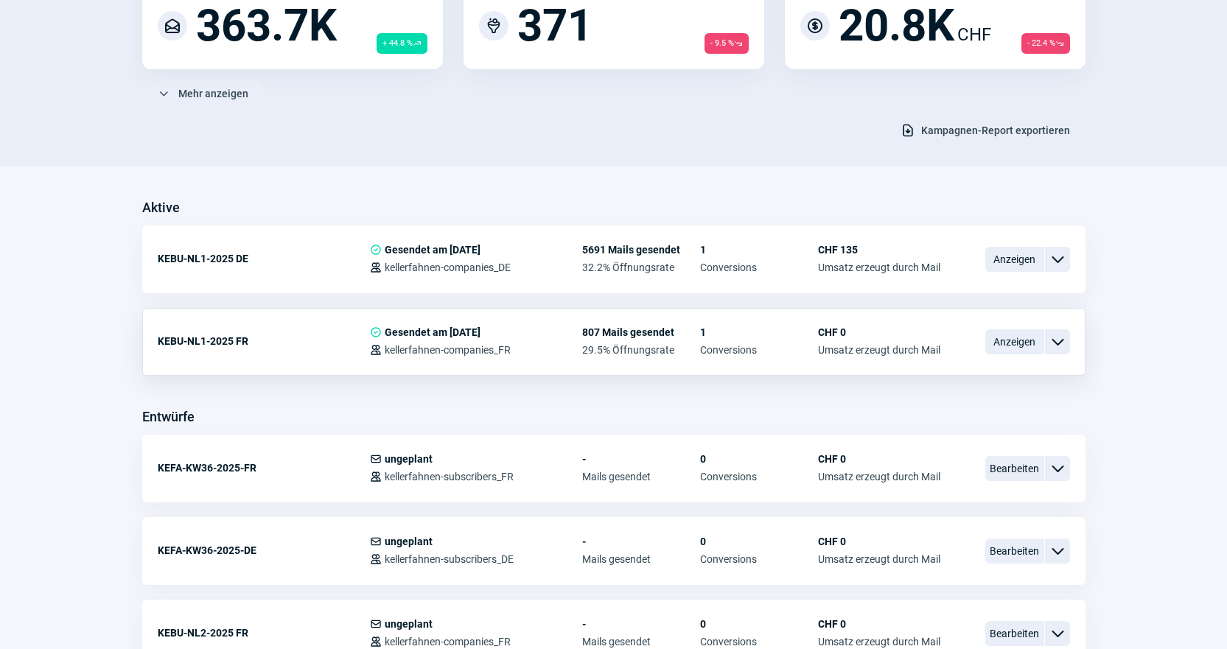
scroll to position [295, 0]
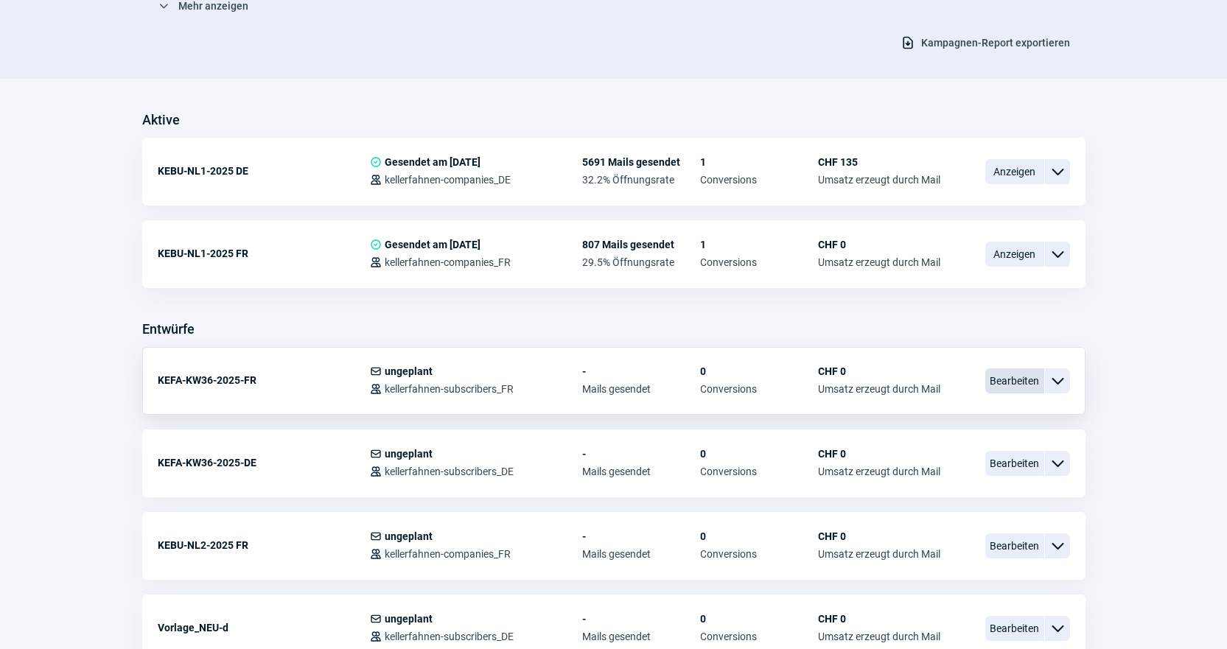
click at [1027, 373] on span "Bearbeiten" at bounding box center [1014, 380] width 59 height 25
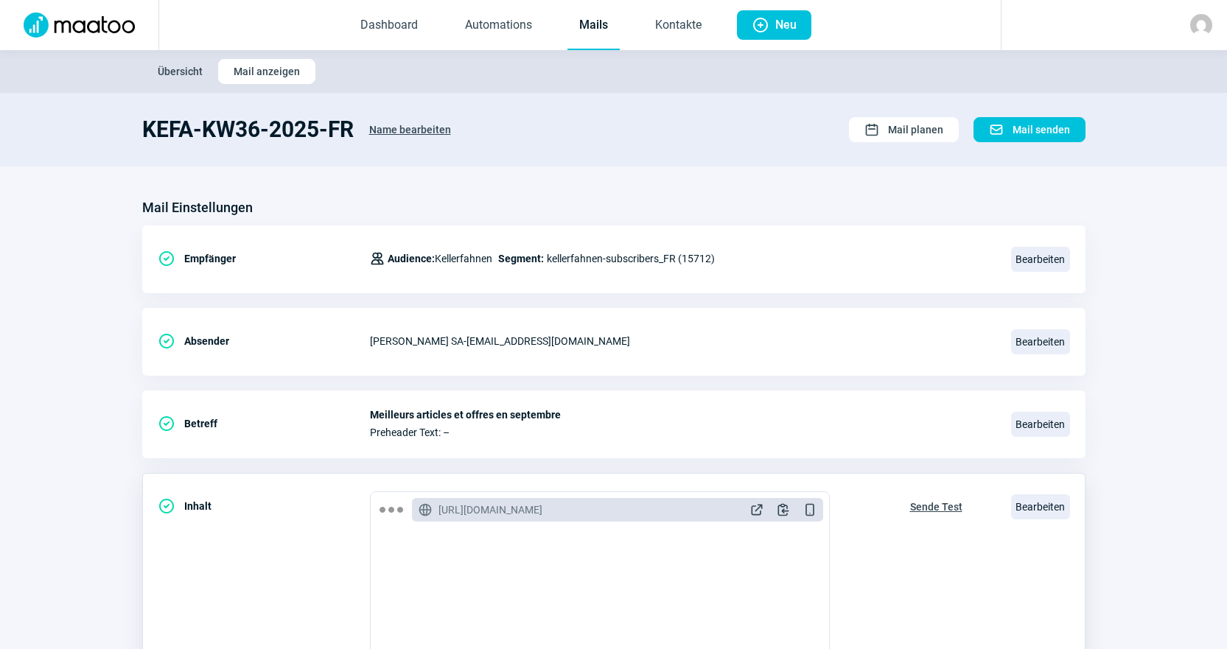
click at [925, 508] on span "Sende Test" at bounding box center [936, 507] width 52 height 24
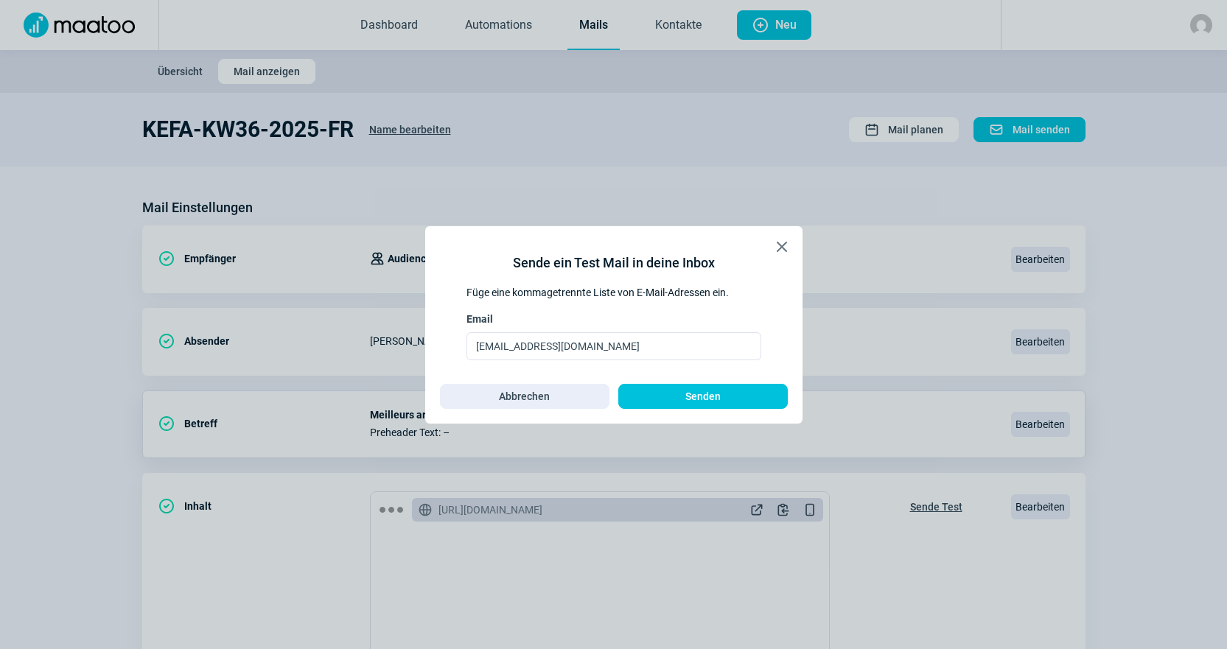
click at [759, 394] on span "Senden" at bounding box center [703, 397] width 139 height 24
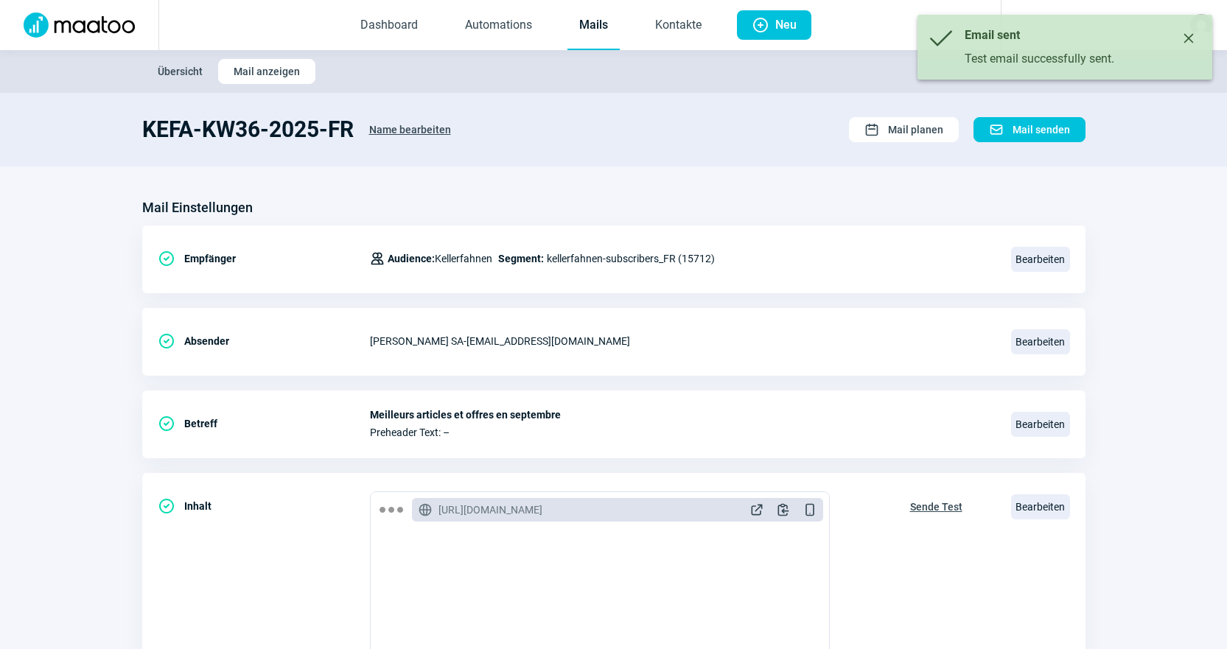
click at [591, 18] on link "Mails" at bounding box center [593, 25] width 52 height 49
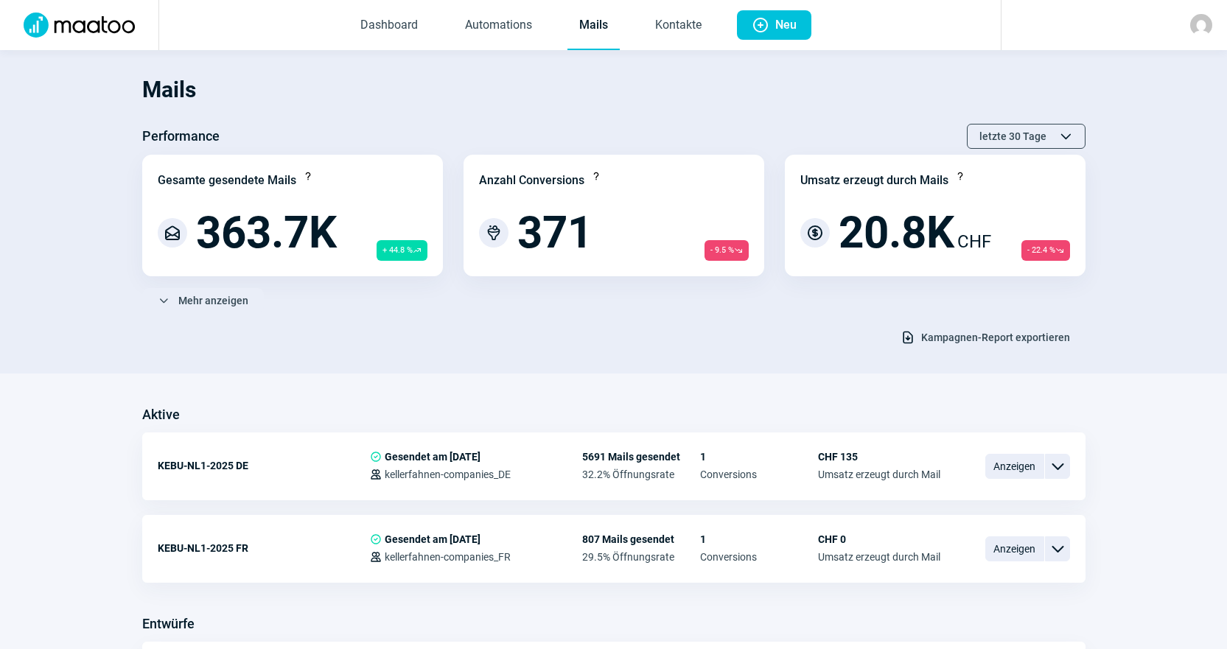
click at [569, 13] on link "Mails" at bounding box center [593, 25] width 52 height 49
click at [668, 43] on link "Kontakte" at bounding box center [678, 25] width 70 height 49
